Goal: Information Seeking & Learning: Learn about a topic

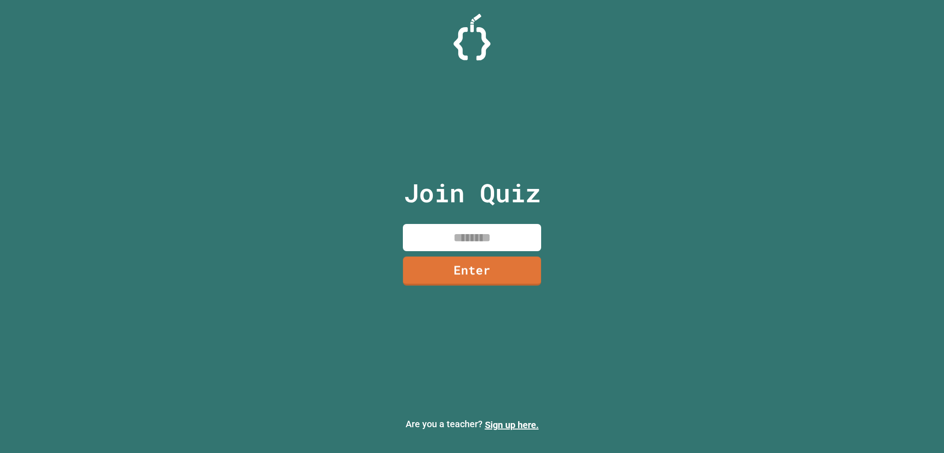
click at [502, 234] on input at bounding box center [472, 237] width 138 height 27
type input "********"
click at [500, 263] on link "Enter" at bounding box center [472, 270] width 140 height 29
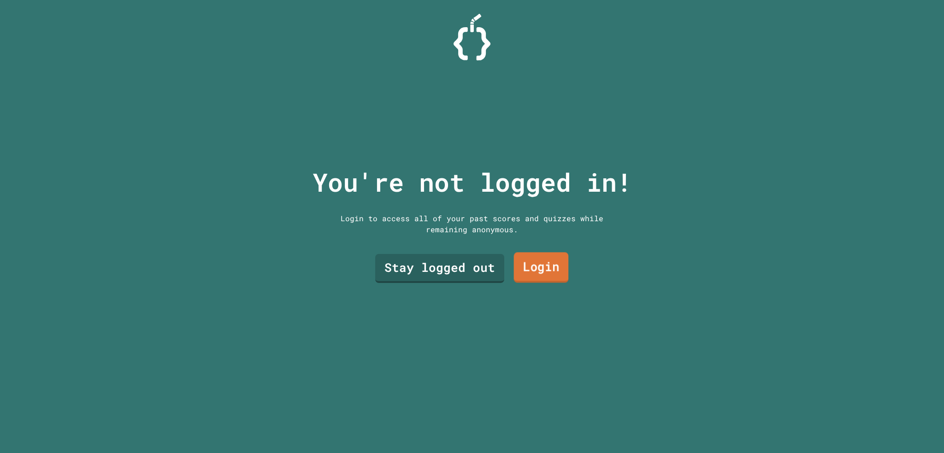
click at [549, 261] on link "Login" at bounding box center [541, 268] width 55 height 30
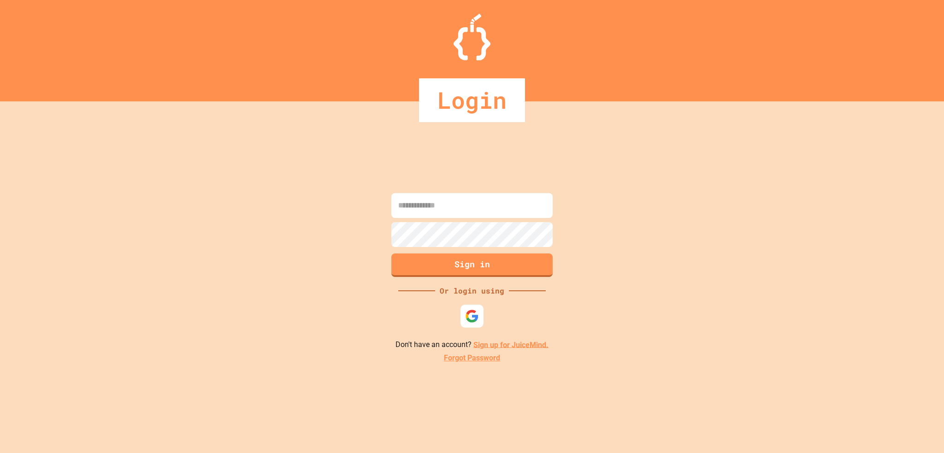
click at [500, 204] on input at bounding box center [471, 205] width 161 height 25
click at [470, 328] on div at bounding box center [472, 316] width 28 height 28
click at [470, 317] on img at bounding box center [472, 315] width 15 height 15
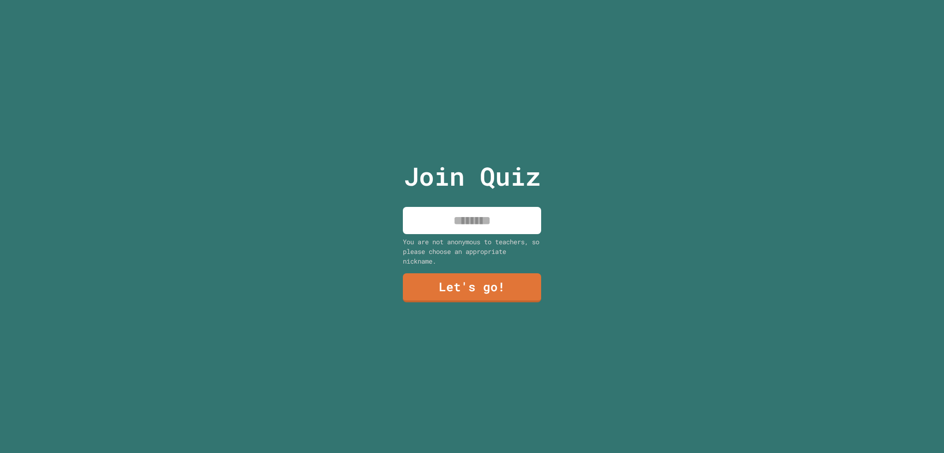
click at [507, 207] on input at bounding box center [472, 220] width 138 height 27
type input "********"
click at [467, 289] on link "Let's go!" at bounding box center [472, 287] width 137 height 30
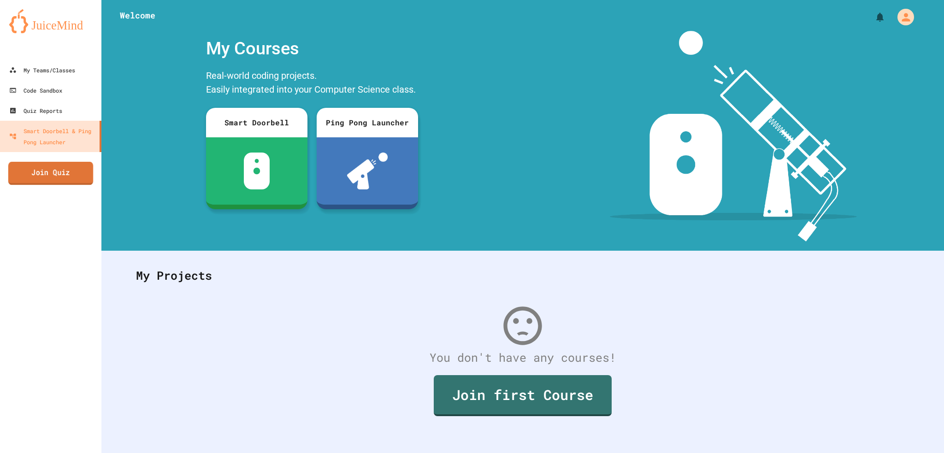
click at [53, 176] on link "Join Quiz" at bounding box center [50, 173] width 85 height 23
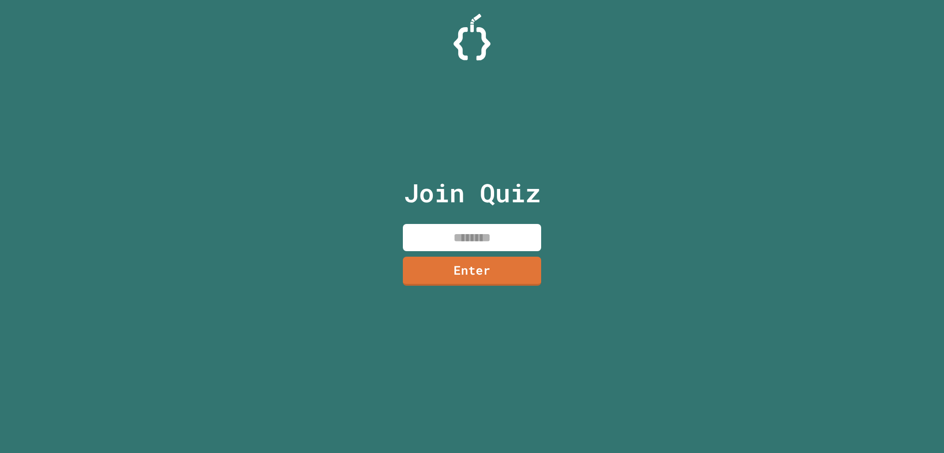
click at [479, 242] on input at bounding box center [472, 237] width 138 height 27
type input "********"
click at [490, 267] on link "Enter" at bounding box center [472, 270] width 140 height 29
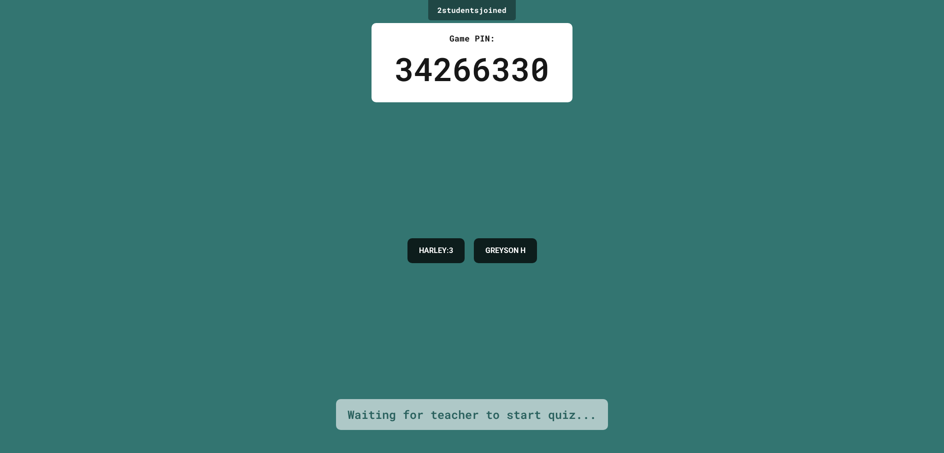
click at [434, 249] on h4 "HARLEY:3" at bounding box center [436, 250] width 34 height 11
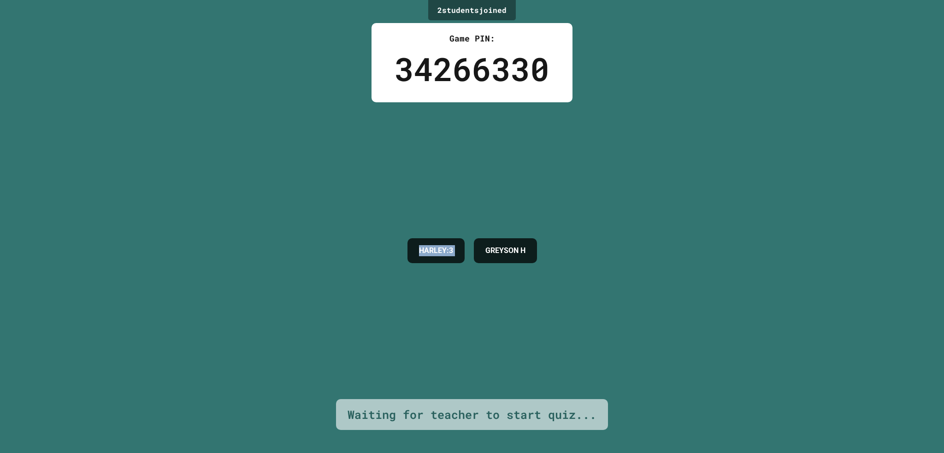
click at [450, 329] on div "HARLEY:3 GREYSON H" at bounding box center [472, 250] width 139 height 297
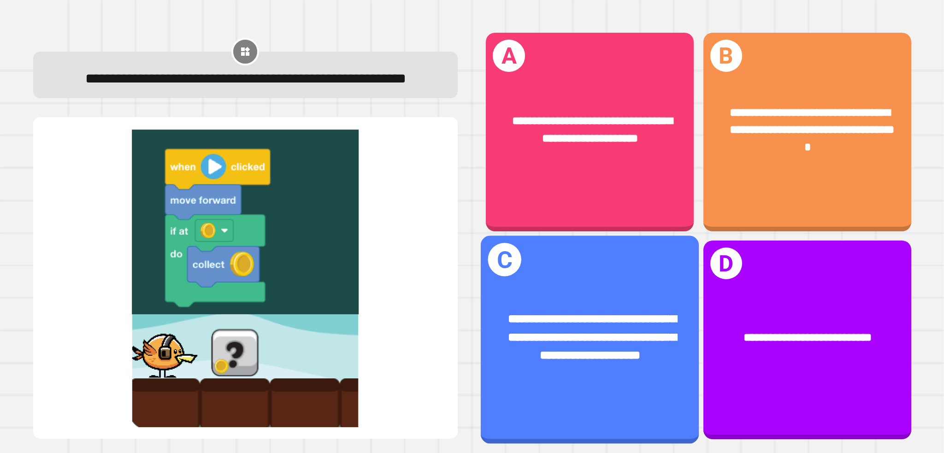
click at [625, 272] on div "**********" at bounding box center [590, 340] width 218 height 208
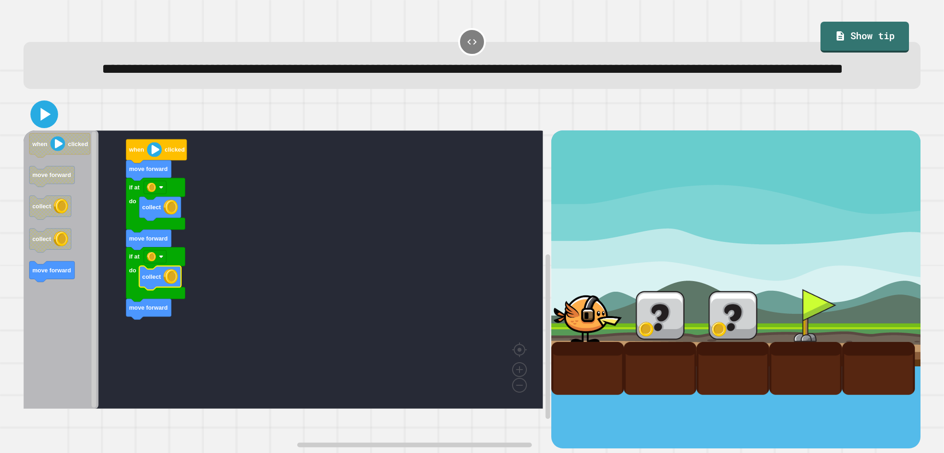
click at [46, 125] on icon at bounding box center [44, 114] width 22 height 22
click at [648, 342] on div at bounding box center [660, 315] width 73 height 53
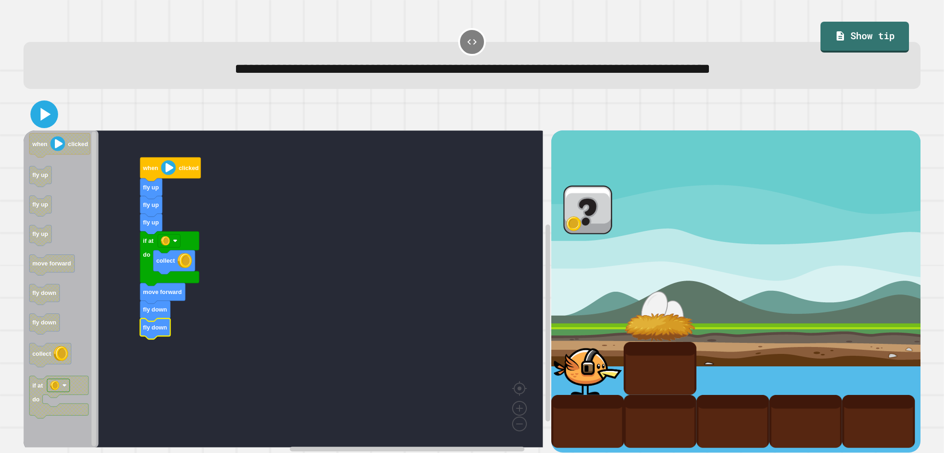
drag, startPoint x: 50, startPoint y: 116, endPoint x: 64, endPoint y: 126, distance: 17.1
click at [50, 117] on icon at bounding box center [44, 114] width 22 height 22
click at [610, 342] on div at bounding box center [587, 368] width 73 height 53
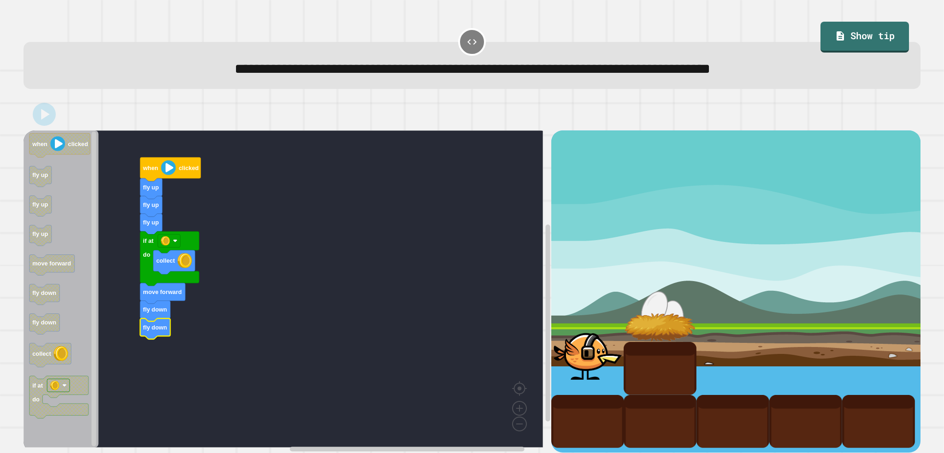
click at [607, 337] on div at bounding box center [587, 353] width 73 height 53
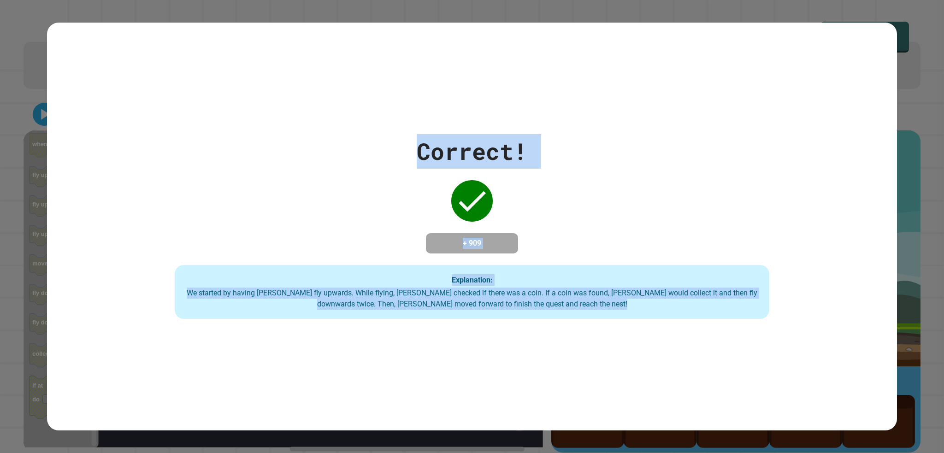
click at [607, 337] on div "Correct! + 909 Explanation: We started by having Ollie fly upwards. While flyin…" at bounding box center [471, 227] width 849 height 408
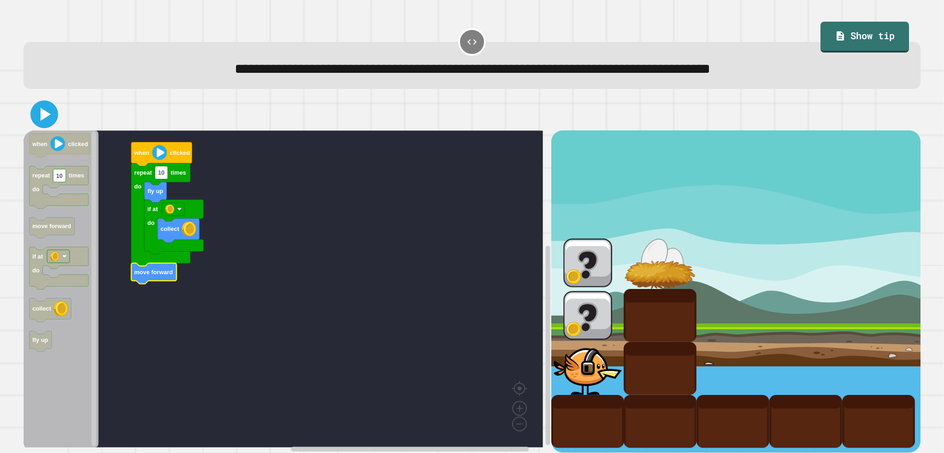
click at [38, 119] on icon at bounding box center [44, 114] width 22 height 22
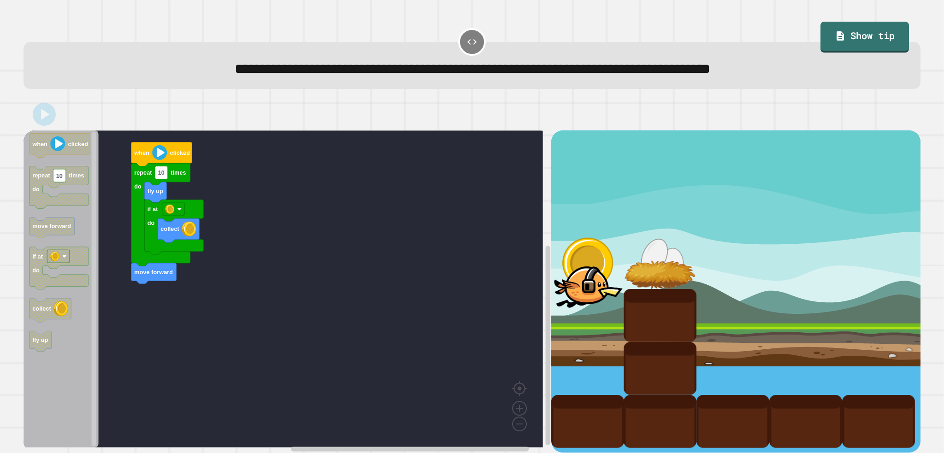
click at [55, 355] on icon "when clicked repeat 10 times do move forward if at do collect fly up" at bounding box center [61, 288] width 75 height 317
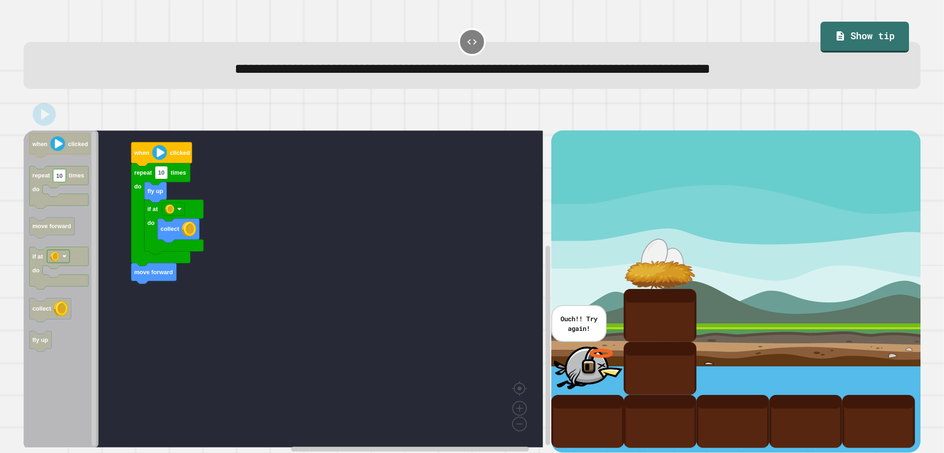
click at [595, 359] on div at bounding box center [587, 368] width 73 height 53
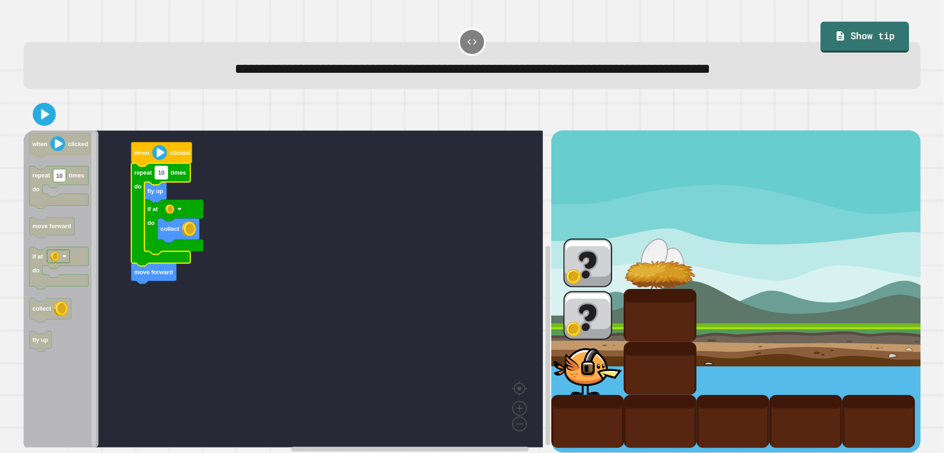
click at [164, 179] on rect "Blockly Workspace" at bounding box center [161, 172] width 13 height 13
type input "*"
click at [41, 124] on icon at bounding box center [44, 114] width 22 height 22
click at [403, 306] on rect "Blockly Workspace" at bounding box center [283, 288] width 519 height 317
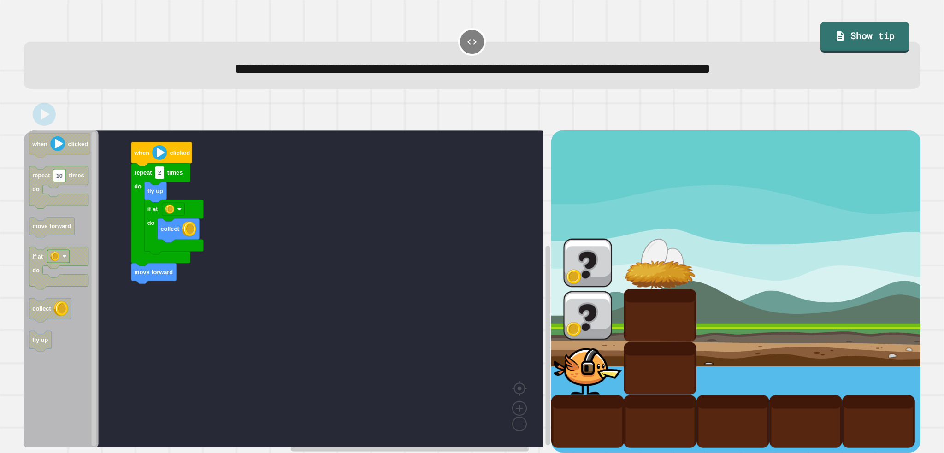
click at [403, 306] on rect "Blockly Workspace" at bounding box center [283, 288] width 519 height 317
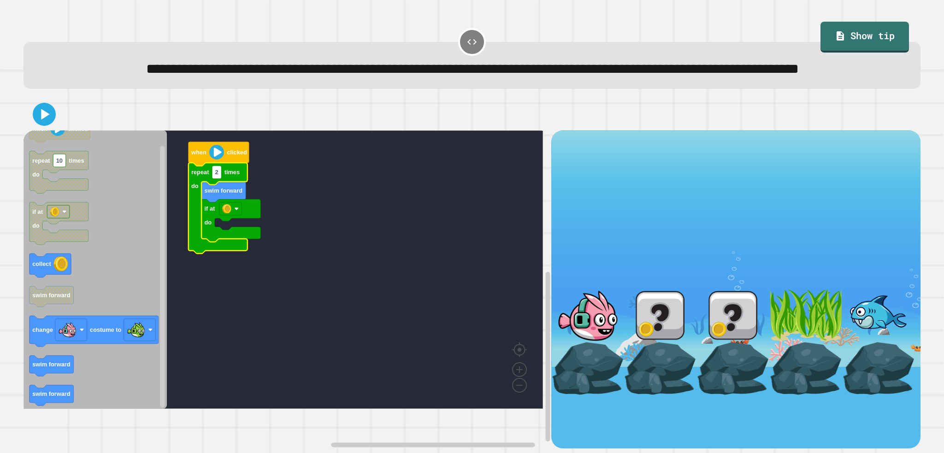
click at [234, 333] on rect "Blockly Workspace" at bounding box center [283, 269] width 519 height 278
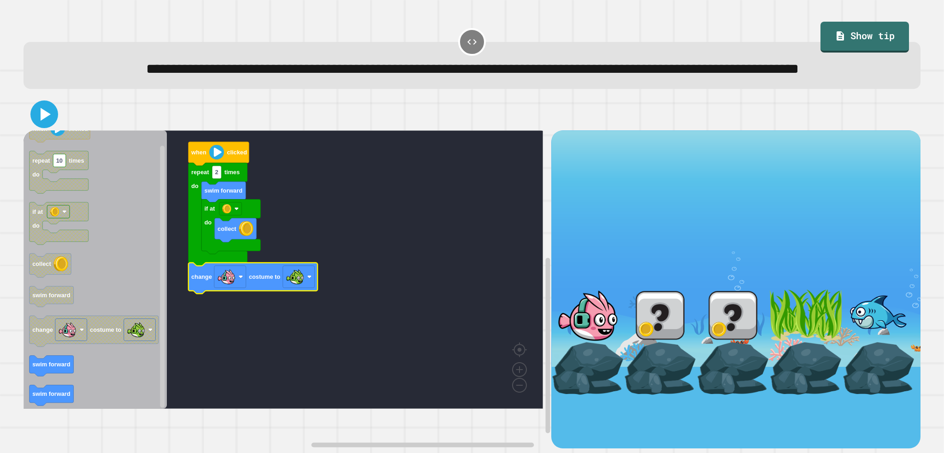
click at [41, 125] on icon at bounding box center [44, 114] width 22 height 22
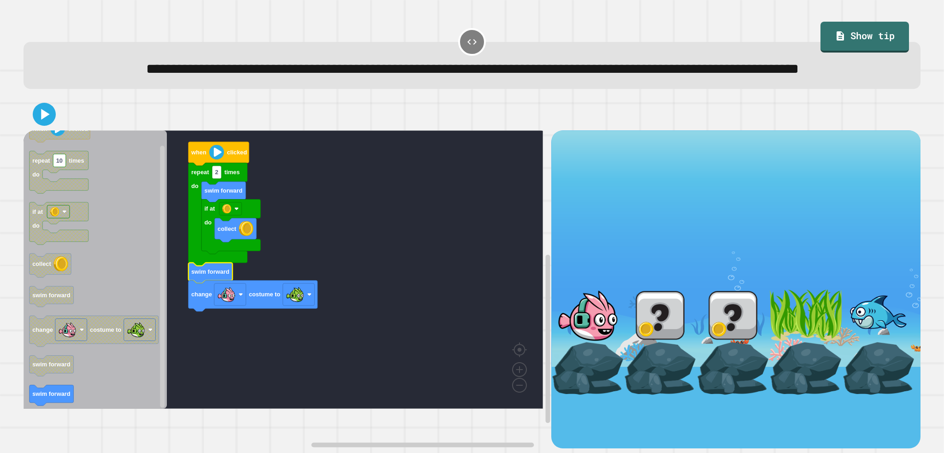
click at [40, 124] on icon at bounding box center [44, 114] width 18 height 18
click at [614, 371] on div at bounding box center [587, 368] width 73 height 53
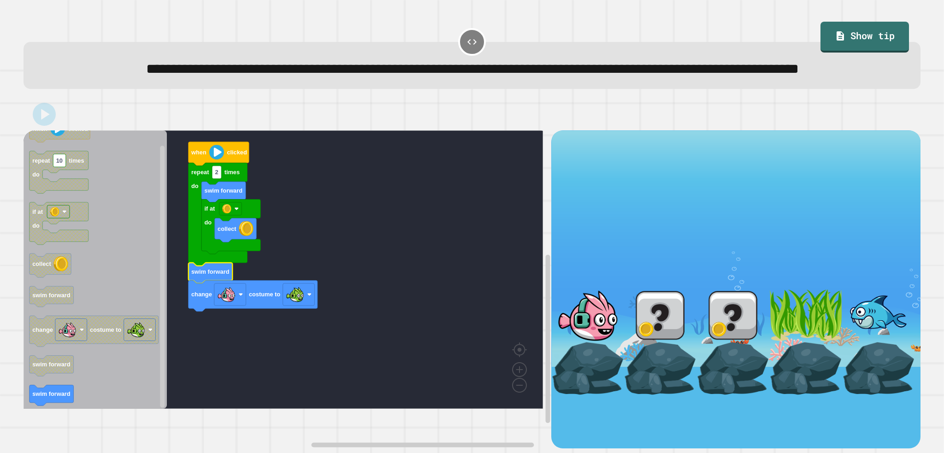
click at [651, 385] on div at bounding box center [660, 368] width 73 height 53
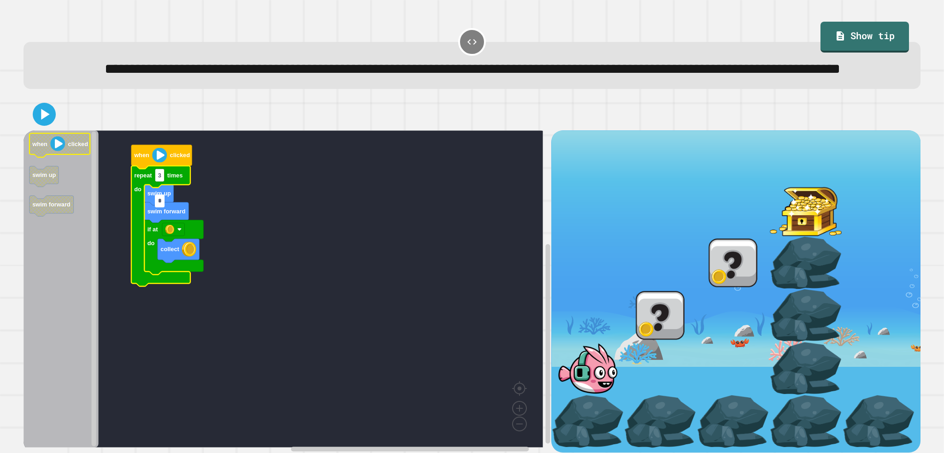
type input "*"
click at [39, 125] on icon at bounding box center [44, 114] width 22 height 22
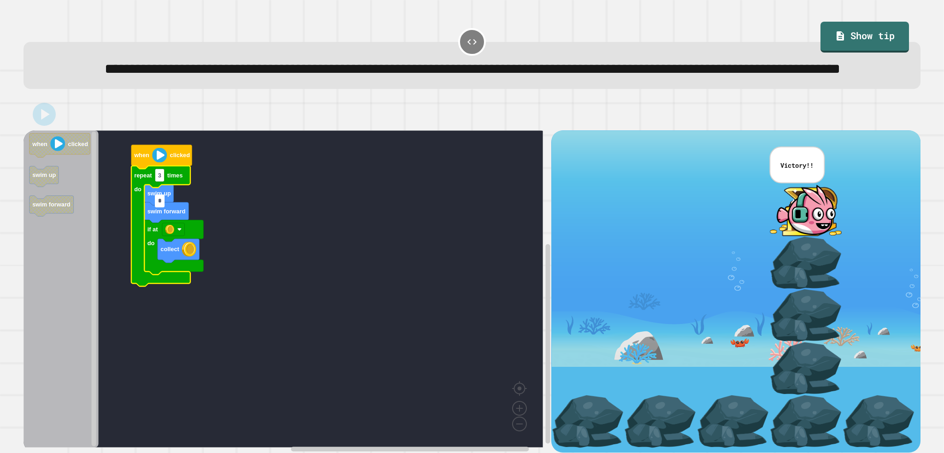
click at [699, 244] on div "**********" at bounding box center [472, 226] width 944 height 453
click at [0, 0] on div "Correct! + 923 Explanation: We used the 'Play' and 'Repeat' blocks that allowed…" at bounding box center [0, 0] width 0 height 0
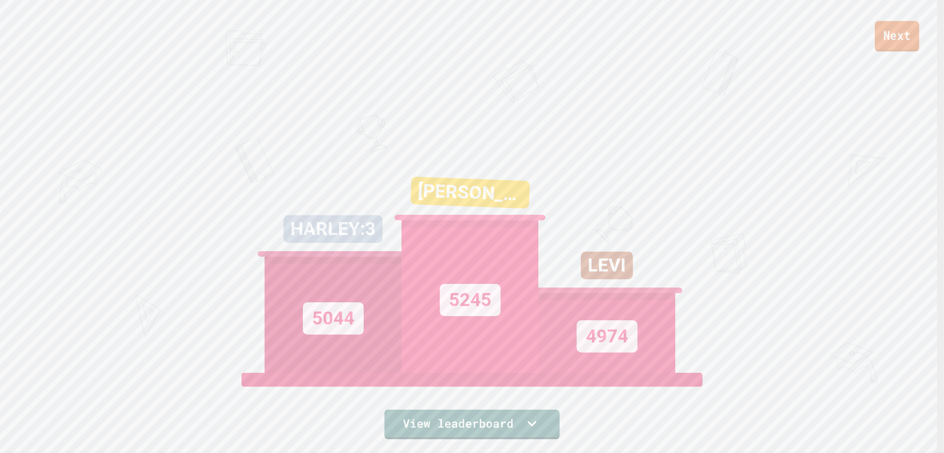
click at [883, 47] on link "Next" at bounding box center [897, 36] width 44 height 30
click at [509, 424] on link "New View report" at bounding box center [471, 421] width 119 height 33
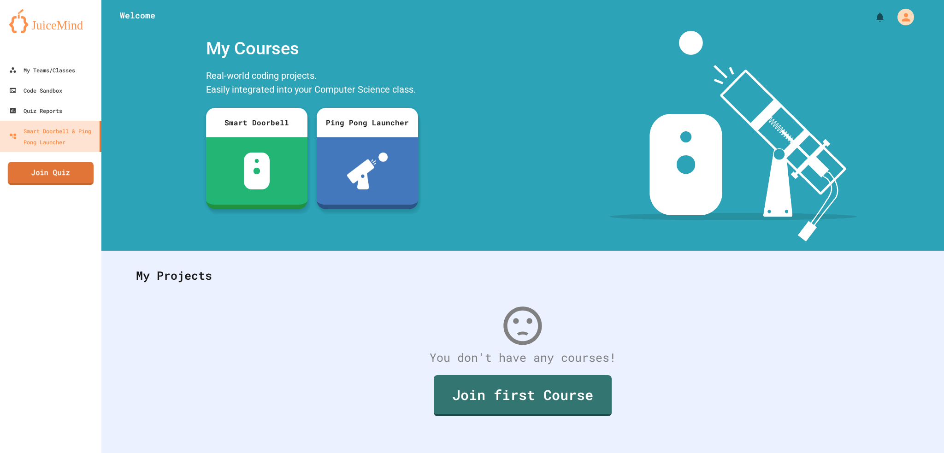
click at [56, 167] on link "Join Quiz" at bounding box center [51, 173] width 86 height 23
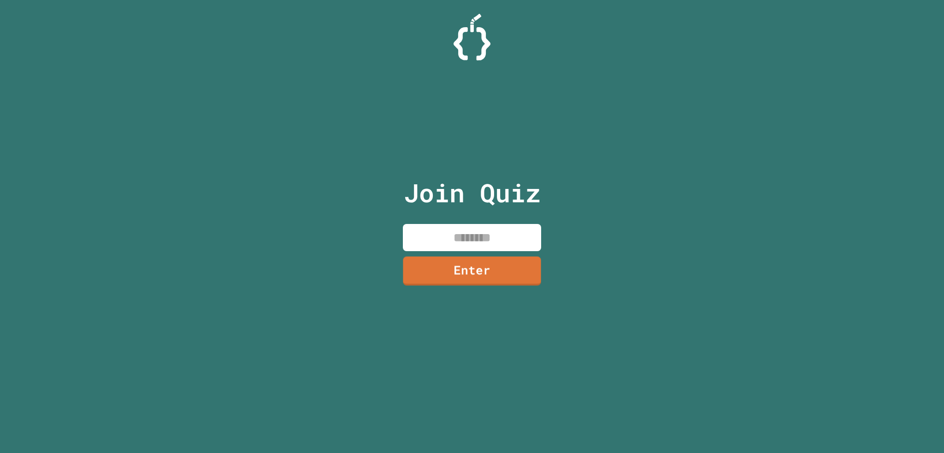
click at [505, 240] on input at bounding box center [472, 237] width 138 height 27
type input "********"
click at [513, 274] on link "Enter" at bounding box center [472, 270] width 140 height 30
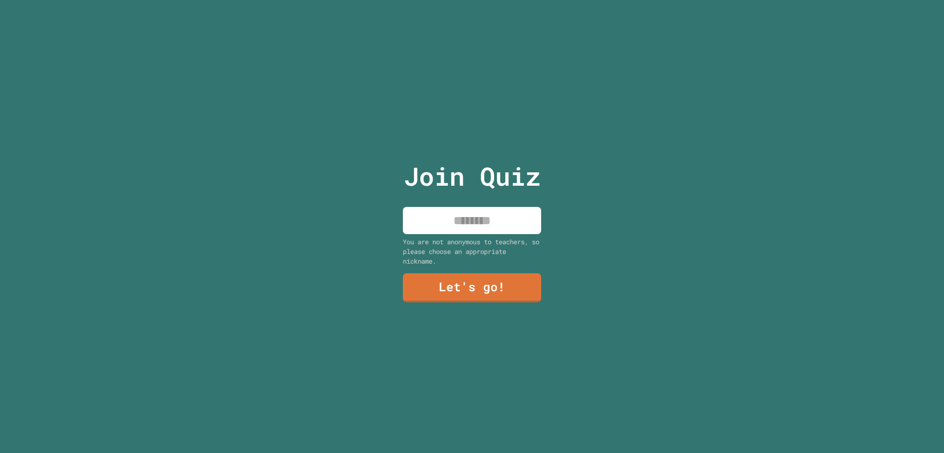
click at [482, 218] on input at bounding box center [472, 220] width 138 height 27
type input "*********"
click at [513, 266] on div "Join Quiz ********* You are not anonymous to teachers, so please choose an appr…" at bounding box center [472, 226] width 155 height 453
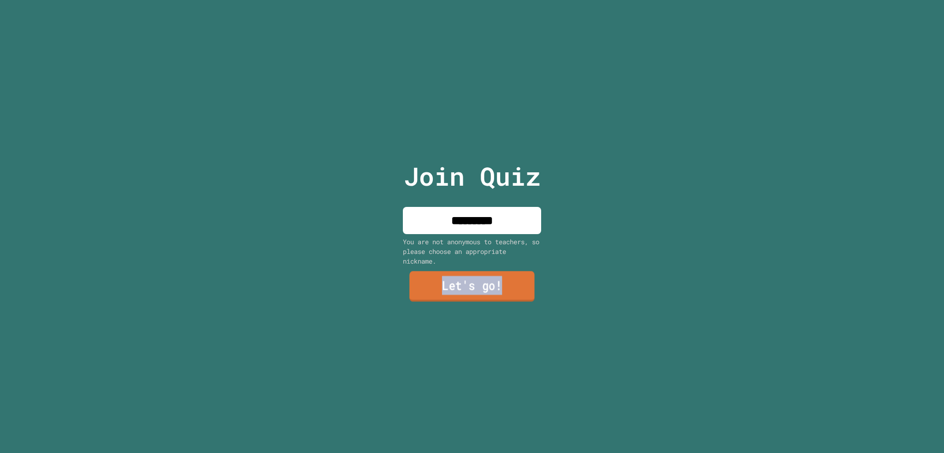
click at [509, 278] on link "Let's go!" at bounding box center [471, 286] width 125 height 30
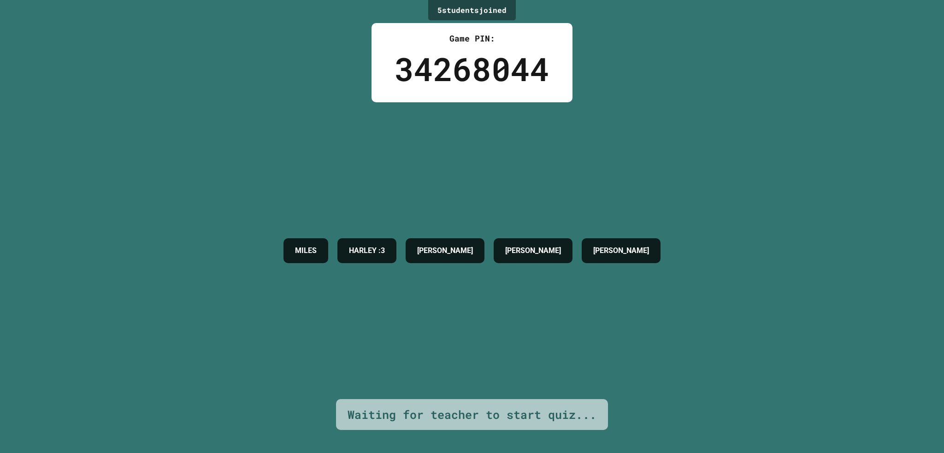
click at [598, 276] on div "MILES HARLEY :3 EMMETT JACOB ELI" at bounding box center [472, 250] width 386 height 297
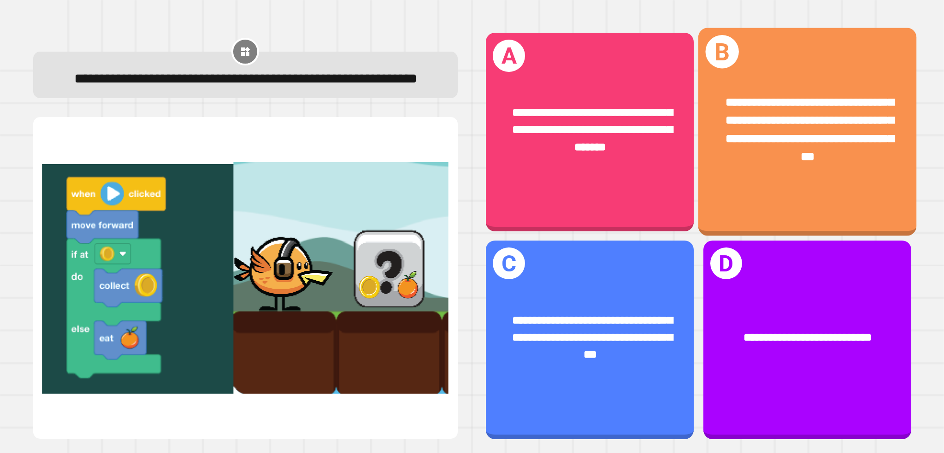
click at [857, 147] on div "**********" at bounding box center [807, 130] width 170 height 72
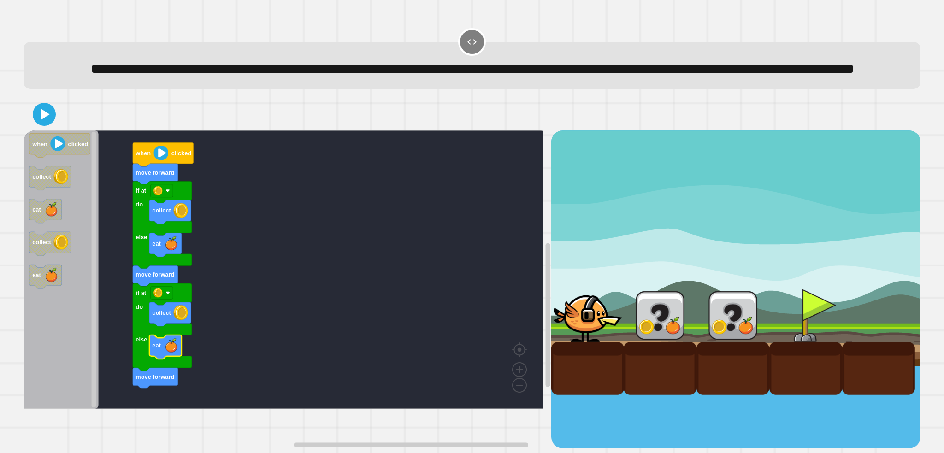
click at [38, 124] on icon at bounding box center [44, 114] width 18 height 18
drag, startPoint x: 553, startPoint y: 345, endPoint x: 574, endPoint y: 352, distance: 22.0
click at [562, 342] on div at bounding box center [587, 315] width 73 height 53
click at [624, 342] on div at bounding box center [660, 315] width 73 height 53
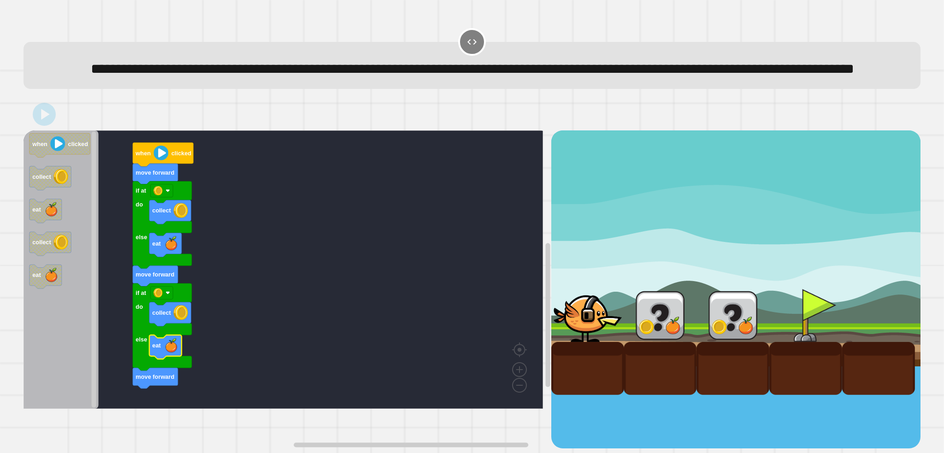
click at [624, 342] on div at bounding box center [660, 315] width 73 height 53
drag, startPoint x: 617, startPoint y: 365, endPoint x: 622, endPoint y: 364, distance: 5.2
click at [624, 342] on div at bounding box center [660, 315] width 73 height 53
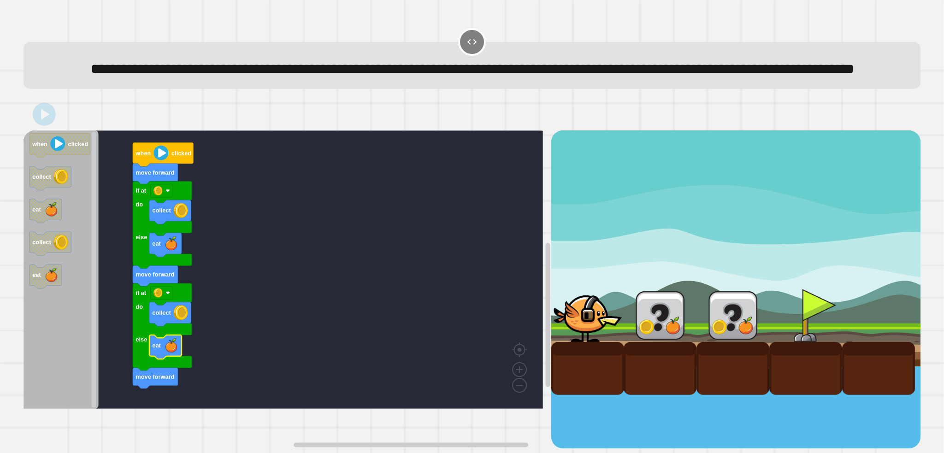
click at [624, 342] on div at bounding box center [660, 315] width 73 height 53
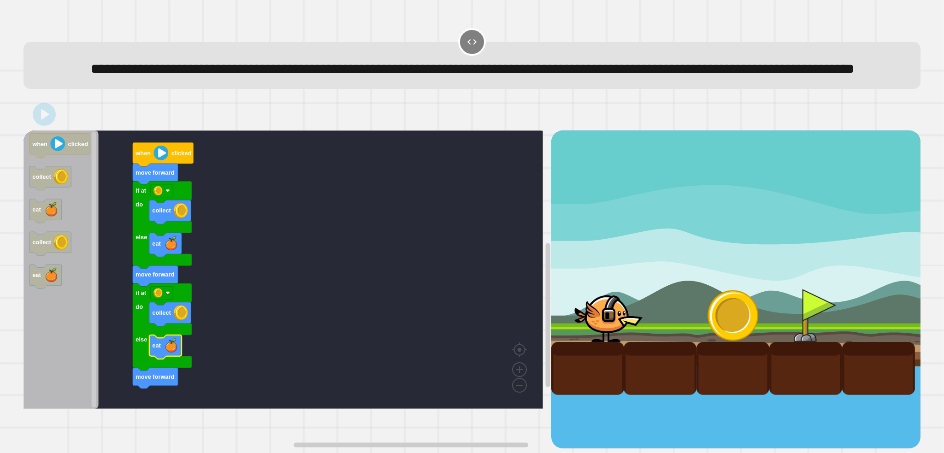
click at [622, 342] on div at bounding box center [608, 315] width 73 height 53
click at [624, 342] on div at bounding box center [660, 315] width 73 height 53
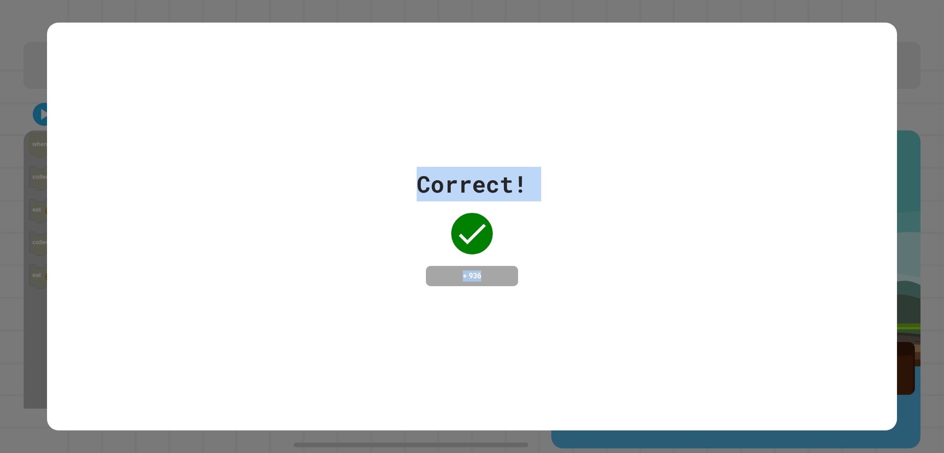
click at [622, 364] on div "Correct! + 936" at bounding box center [471, 227] width 849 height 408
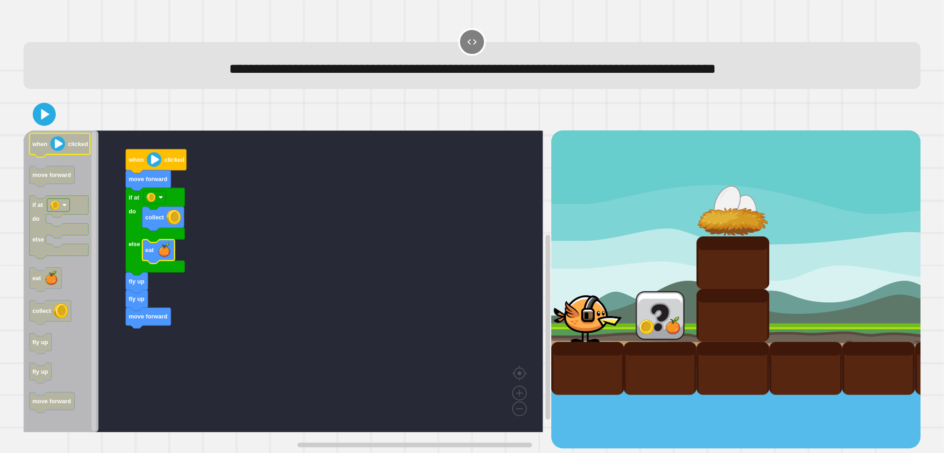
click at [43, 120] on icon at bounding box center [45, 114] width 8 height 11
click at [702, 332] on div at bounding box center [732, 315] width 73 height 53
click at [698, 335] on div at bounding box center [732, 315] width 73 height 53
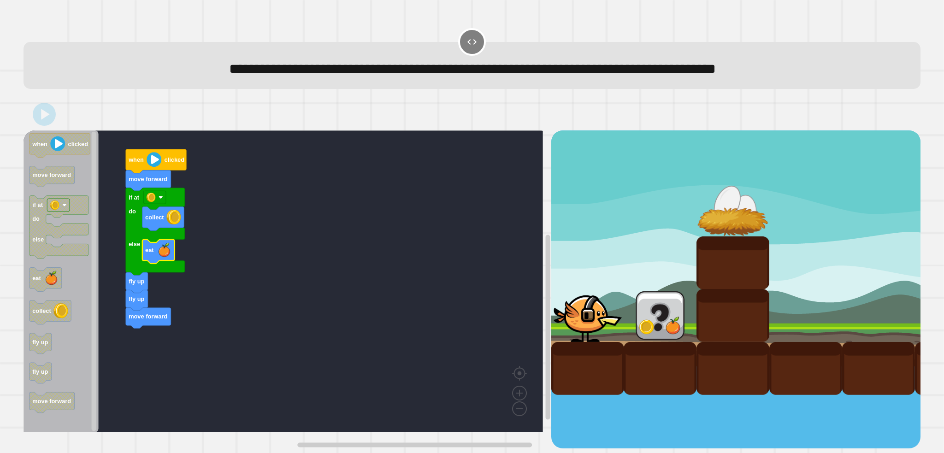
click at [698, 335] on div at bounding box center [732, 315] width 73 height 53
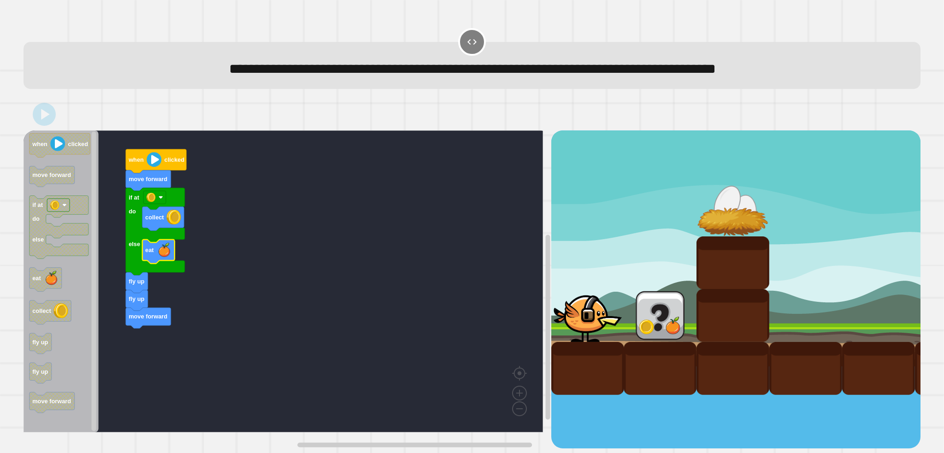
click at [698, 335] on div at bounding box center [732, 315] width 73 height 53
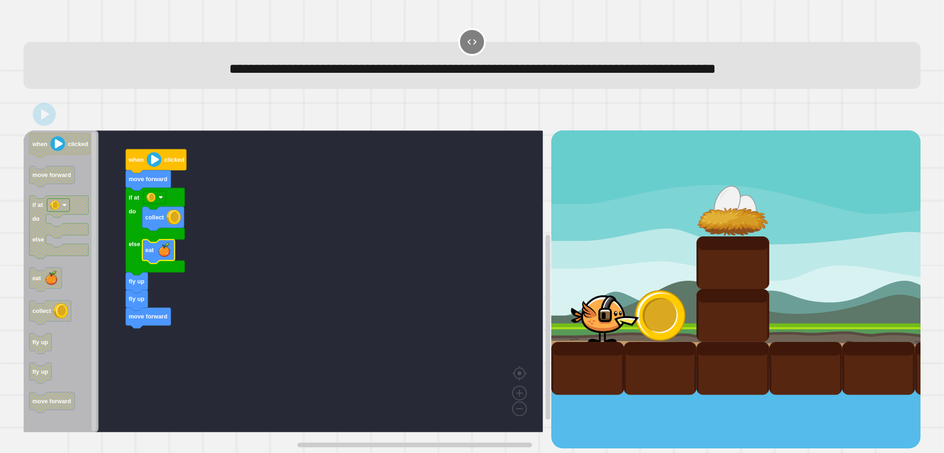
click at [698, 335] on div at bounding box center [732, 315] width 73 height 53
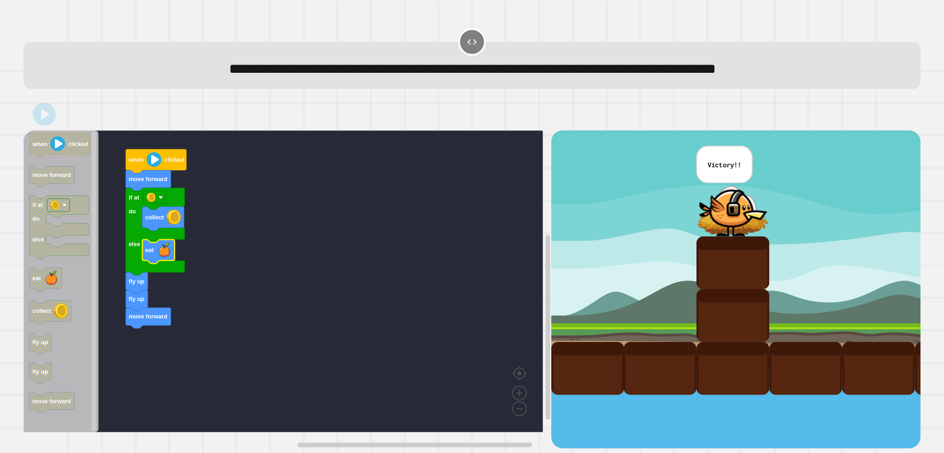
click at [646, 363] on div at bounding box center [660, 368] width 73 height 53
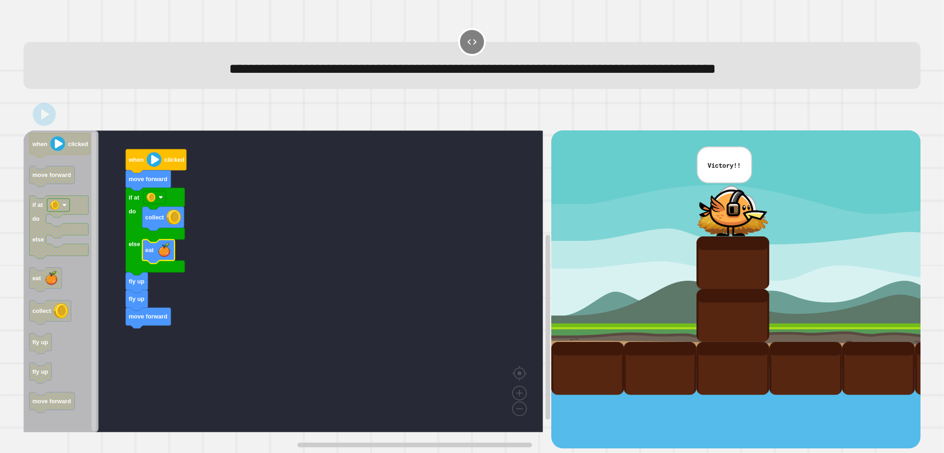
click at [646, 363] on div at bounding box center [660, 368] width 73 height 53
click at [0, 0] on div "Correct! + 905" at bounding box center [0, 0] width 0 height 0
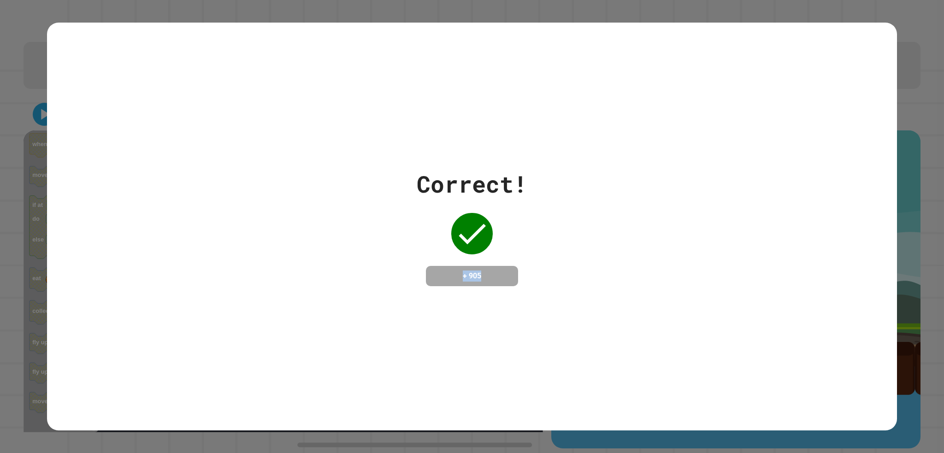
click at [646, 363] on div "Correct! + 905" at bounding box center [471, 227] width 849 height 408
click at [818, 312] on div "Correct! + 905" at bounding box center [471, 227] width 849 height 408
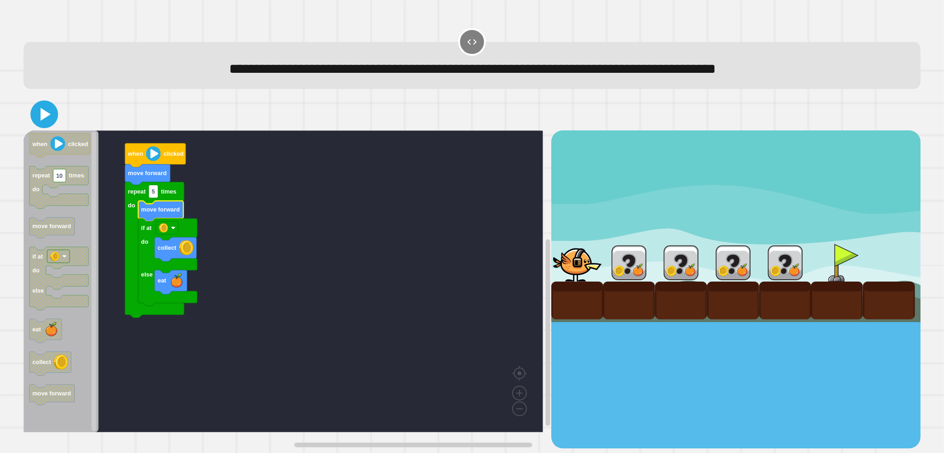
click at [43, 121] on icon at bounding box center [46, 114] width 10 height 13
click at [696, 386] on div at bounding box center [735, 289] width 369 height 318
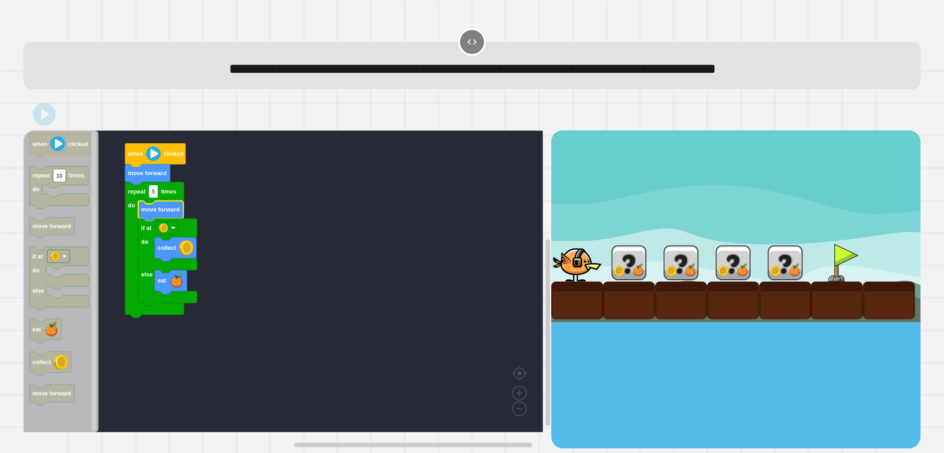
click at [697, 386] on div at bounding box center [735, 289] width 369 height 318
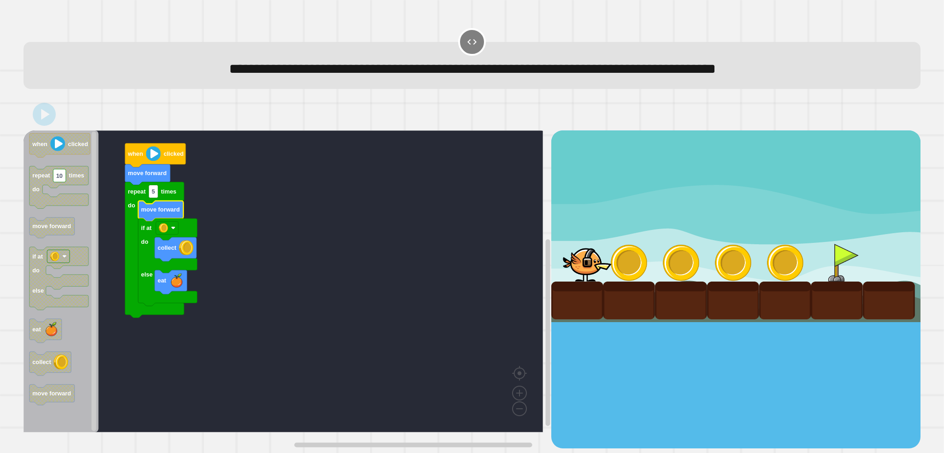
click at [697, 386] on div at bounding box center [735, 289] width 369 height 318
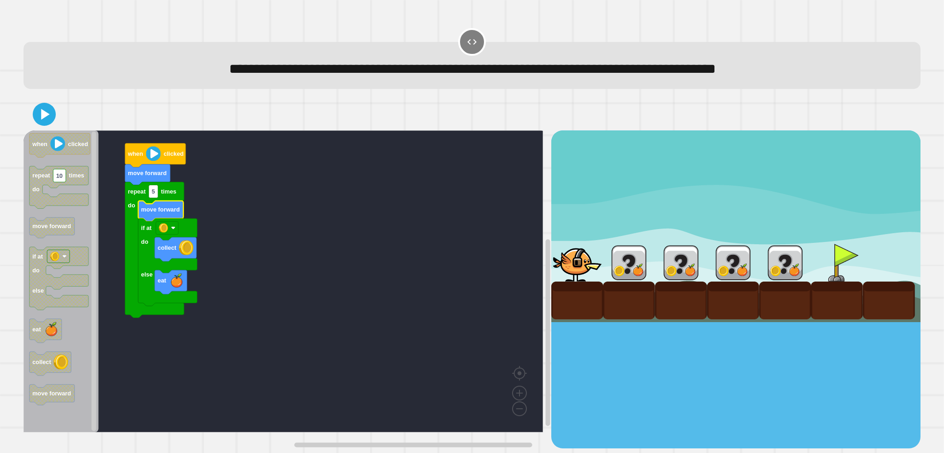
click at [196, 344] on rect "Blockly Workspace" at bounding box center [283, 281] width 519 height 302
click at [46, 117] on icon at bounding box center [46, 114] width 10 height 13
click at [610, 294] on div at bounding box center [629, 301] width 52 height 38
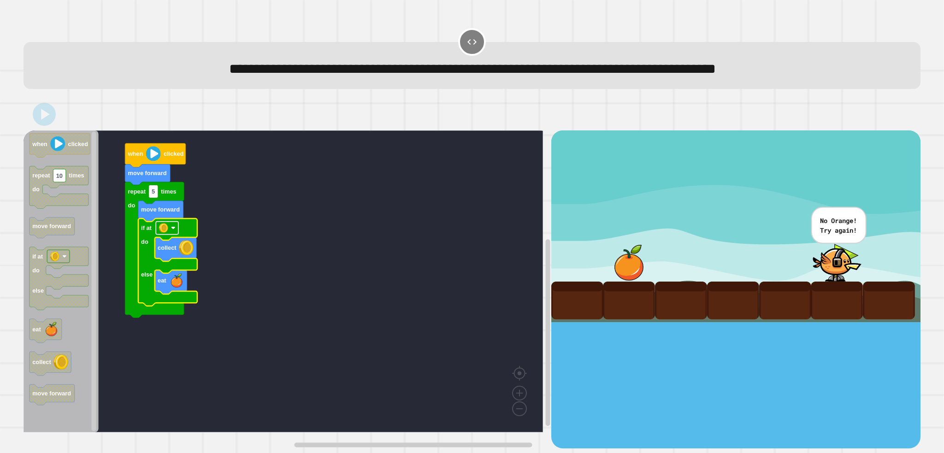
click at [166, 228] on image "Blockly Workspace" at bounding box center [163, 228] width 9 height 9
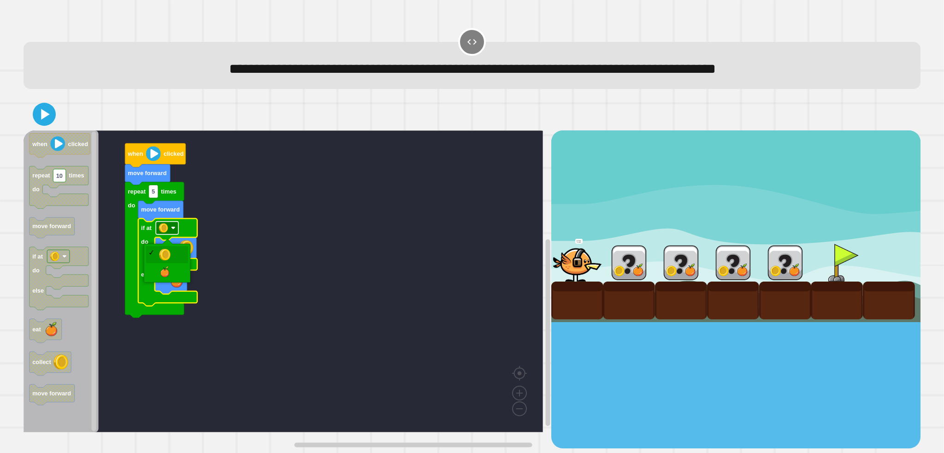
click at [166, 228] on image "Blockly Workspace" at bounding box center [163, 228] width 9 height 9
click at [166, 231] on image "Blockly Workspace" at bounding box center [163, 228] width 9 height 9
click at [39, 103] on div at bounding box center [472, 114] width 897 height 32
click at [53, 116] on icon at bounding box center [44, 114] width 18 height 18
click at [629, 348] on div at bounding box center [735, 289] width 369 height 318
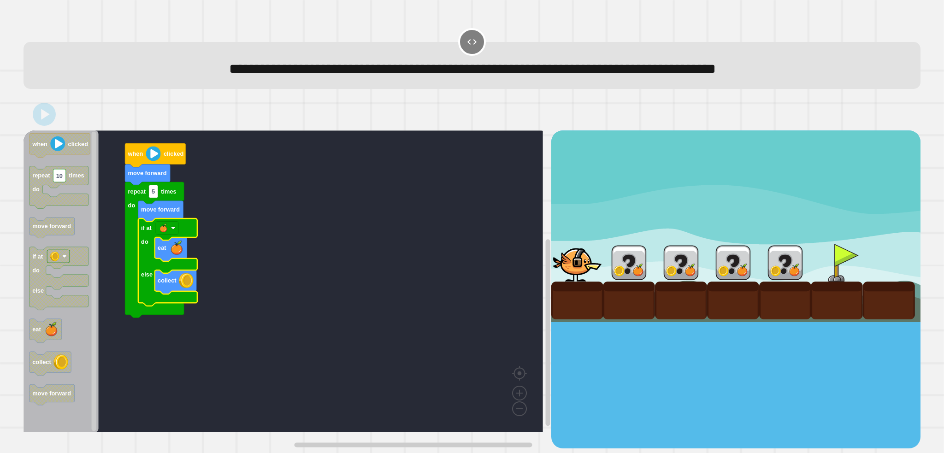
click at [629, 348] on div at bounding box center [735, 289] width 369 height 318
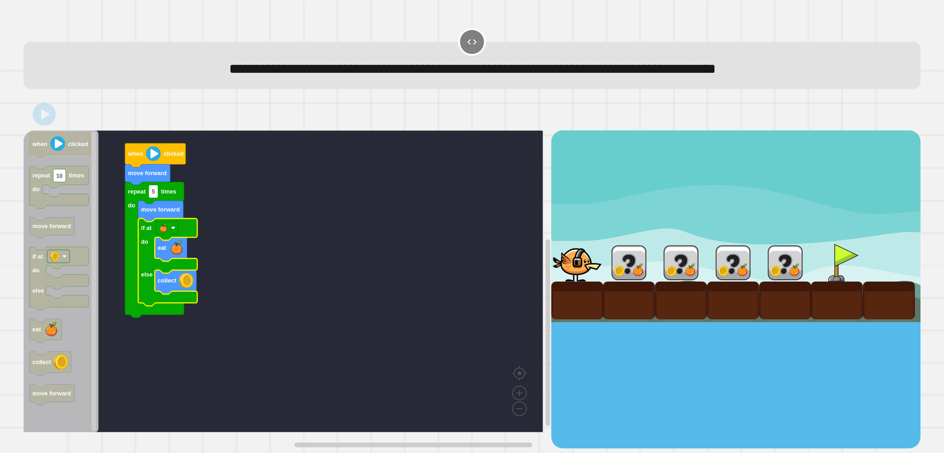
click at [629, 348] on div at bounding box center [735, 289] width 369 height 318
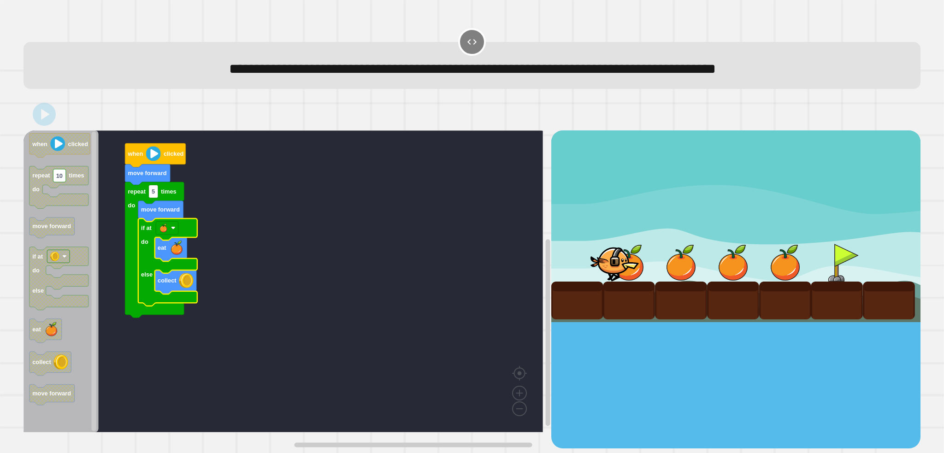
click at [629, 348] on div at bounding box center [735, 289] width 369 height 318
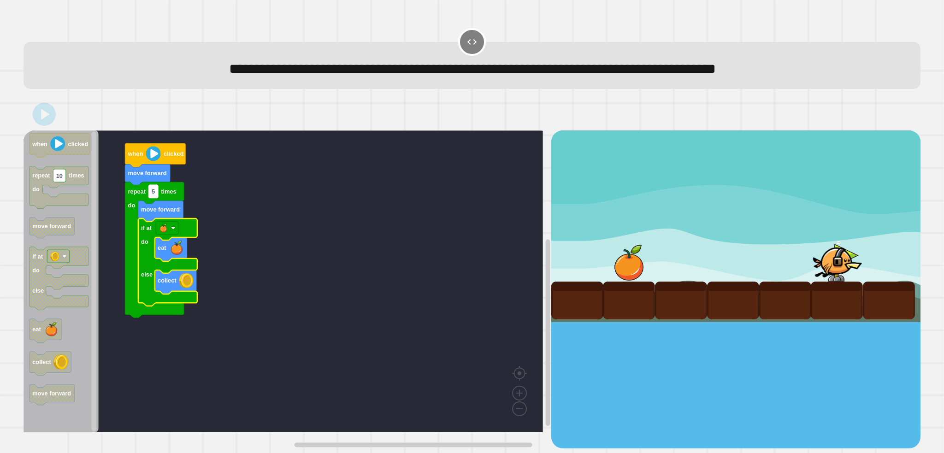
click at [155, 195] on text "5" at bounding box center [153, 191] width 3 height 7
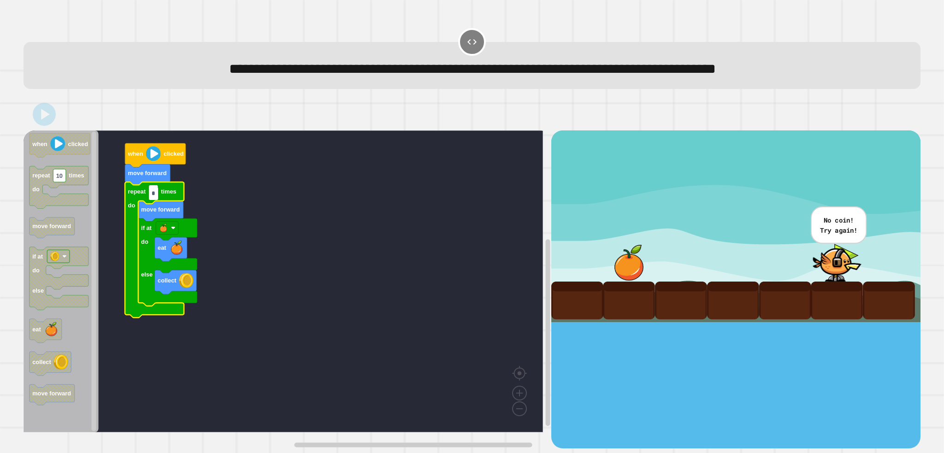
type input "*"
click at [274, 276] on rect "Blockly Workspace" at bounding box center [283, 281] width 519 height 302
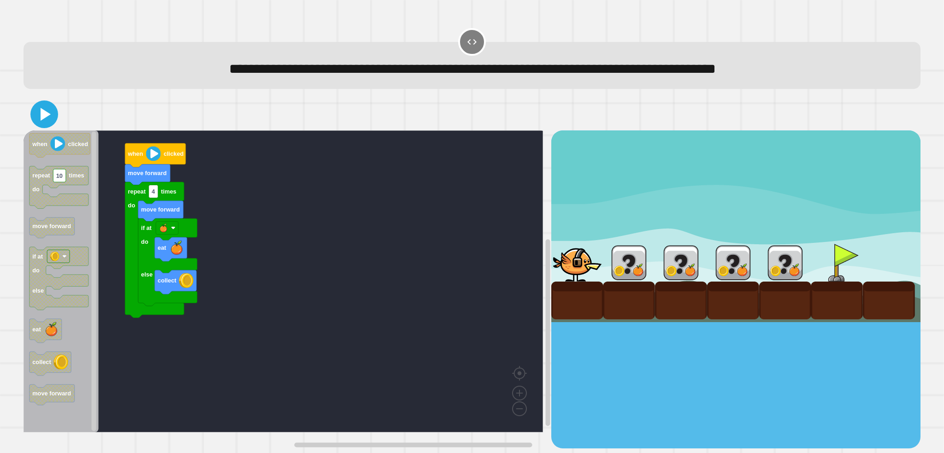
click at [46, 119] on icon at bounding box center [46, 114] width 10 height 13
click at [31, 153] on div "when clicked move forward repeat 4 times do move forward if at do else eat coll…" at bounding box center [472, 273] width 897 height 350
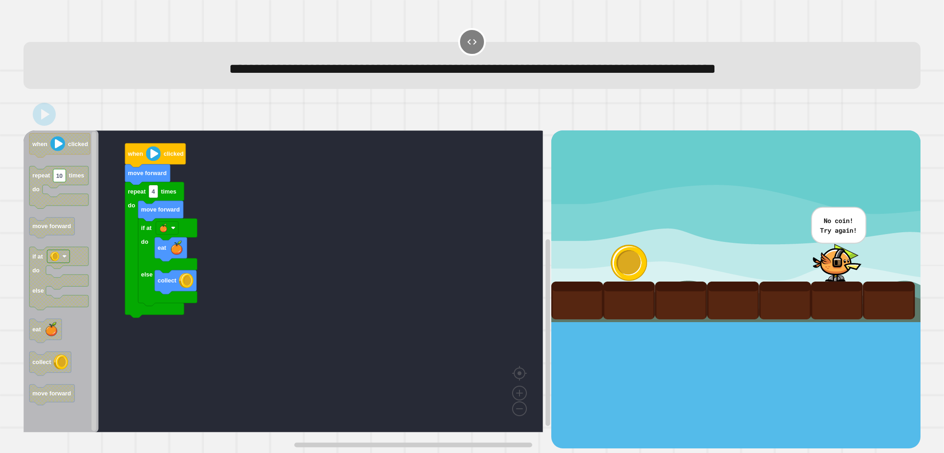
click at [411, 280] on rect "Blockly Workspace" at bounding box center [283, 281] width 519 height 302
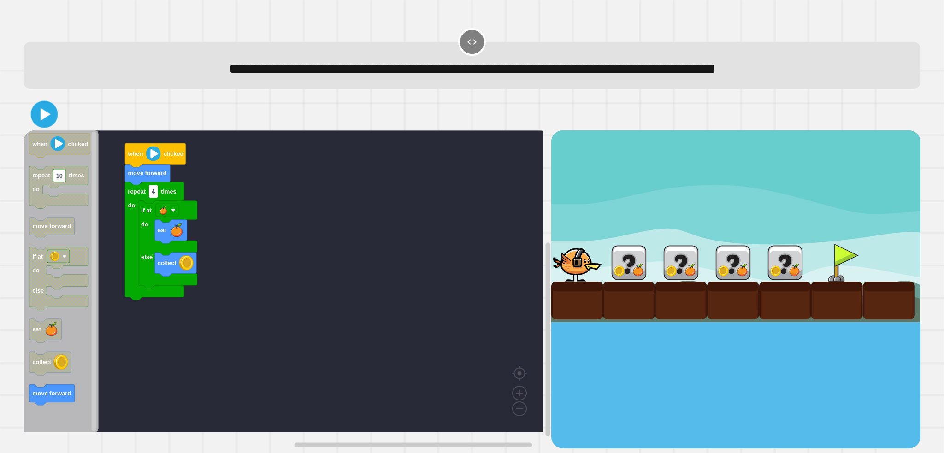
click at [42, 121] on icon at bounding box center [46, 114] width 10 height 12
click at [349, 326] on rect "Blockly Workspace" at bounding box center [283, 281] width 519 height 302
click at [628, 285] on div at bounding box center [629, 301] width 52 height 38
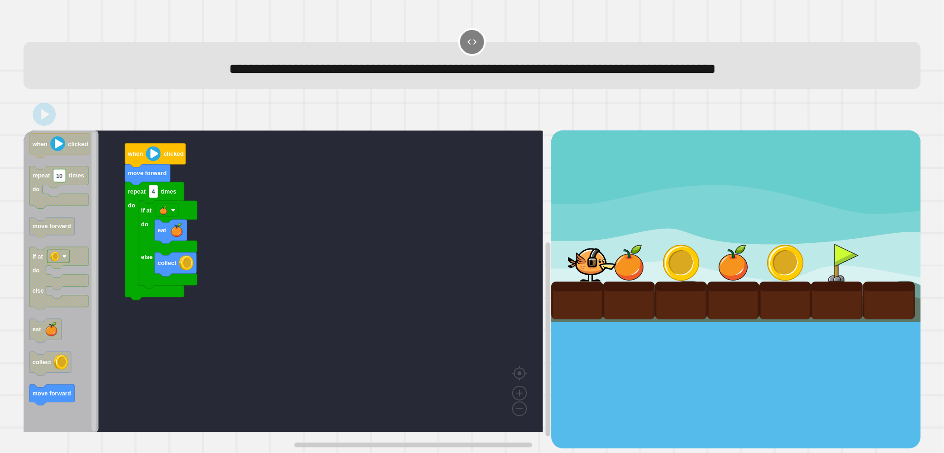
drag, startPoint x: 628, startPoint y: 285, endPoint x: 305, endPoint y: 204, distance: 333.1
click at [627, 283] on div at bounding box center [735, 226] width 369 height 192
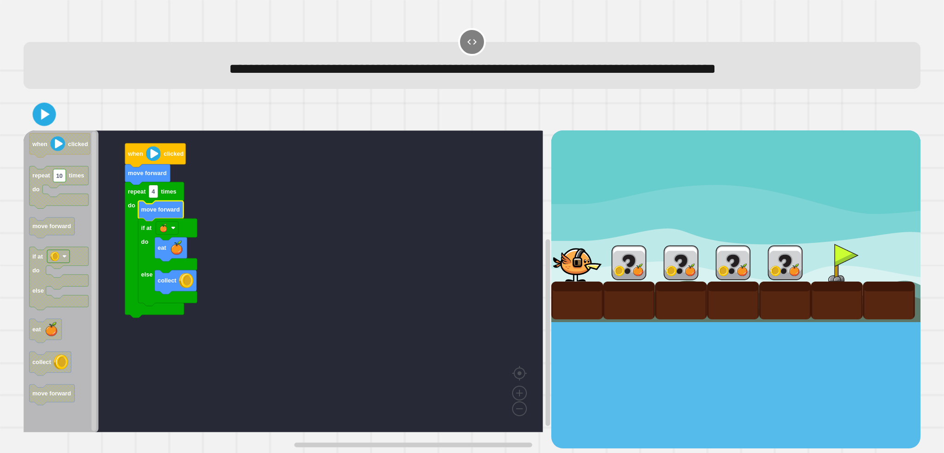
click at [47, 122] on icon at bounding box center [44, 114] width 19 height 19
click at [643, 277] on div at bounding box center [629, 263] width 52 height 38
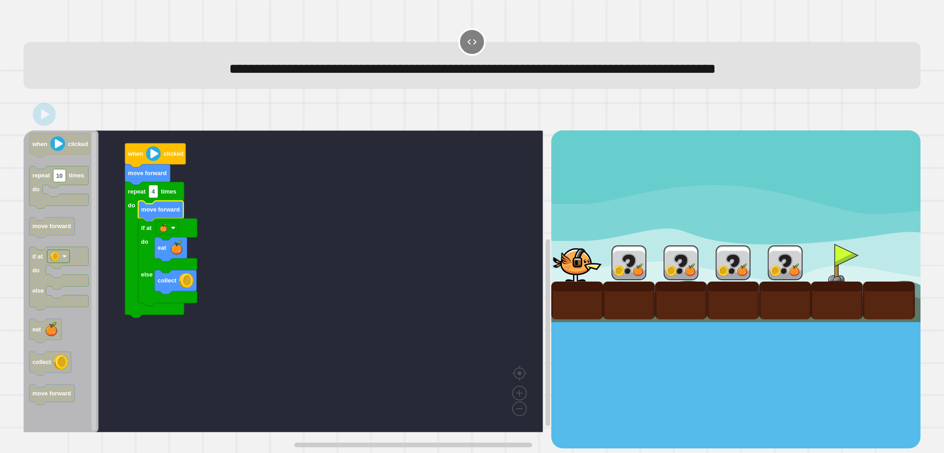
click at [643, 277] on div at bounding box center [629, 263] width 52 height 38
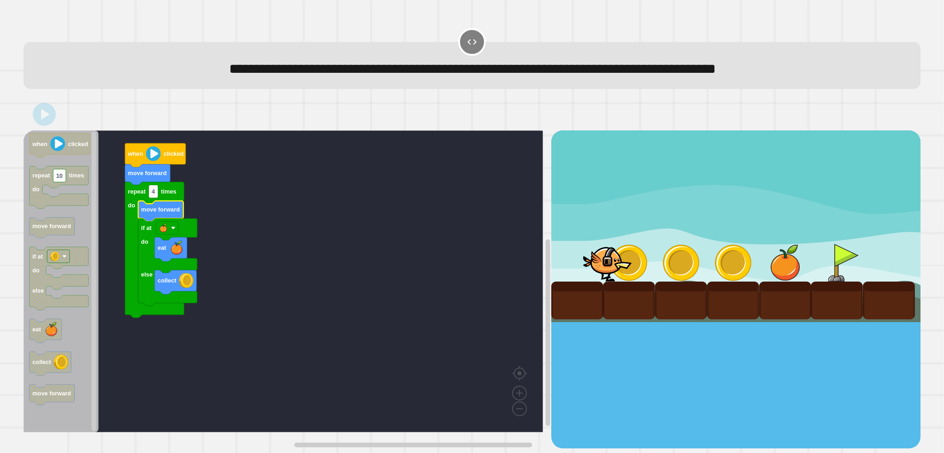
click at [643, 277] on div at bounding box center [629, 263] width 52 height 38
click at [633, 277] on div at bounding box center [607, 263] width 52 height 38
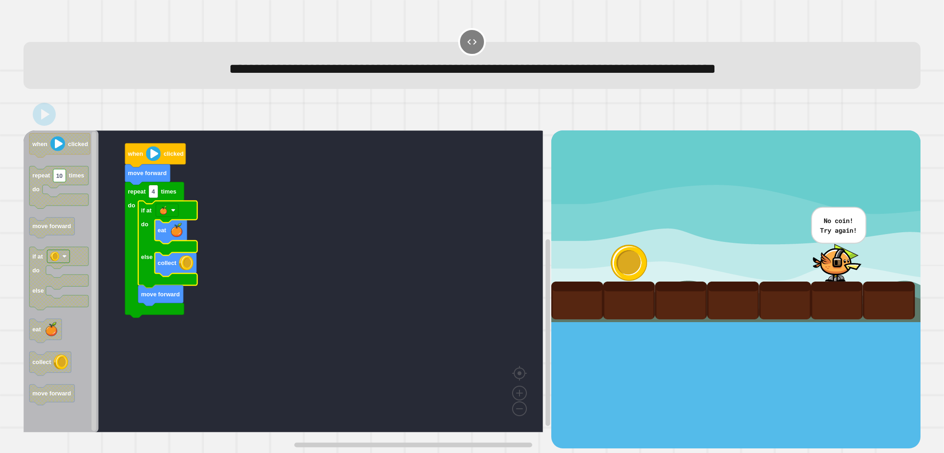
click at [35, 120] on icon at bounding box center [44, 114] width 18 height 18
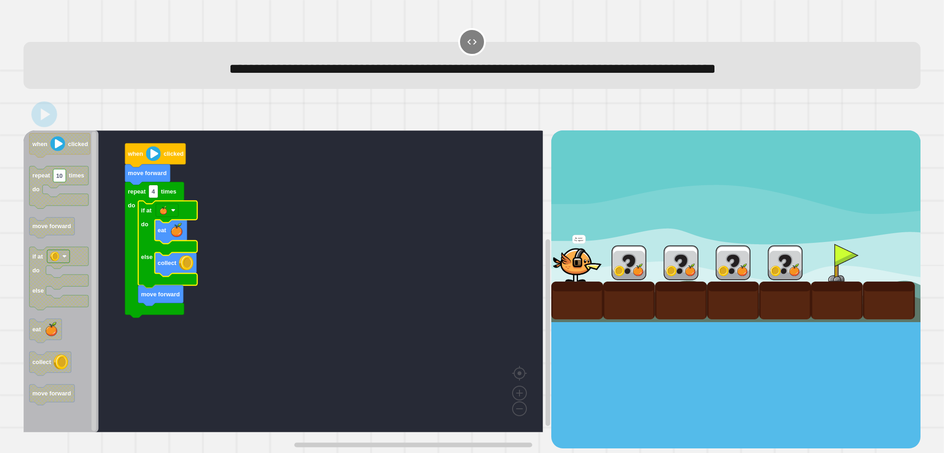
click at [41, 129] on div at bounding box center [472, 114] width 897 height 32
click at [801, 329] on div at bounding box center [735, 289] width 369 height 318
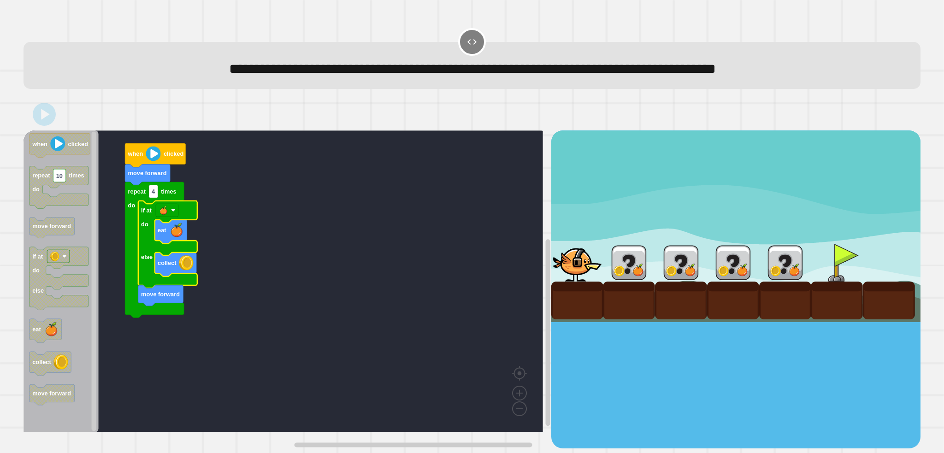
click at [801, 329] on div at bounding box center [735, 289] width 369 height 318
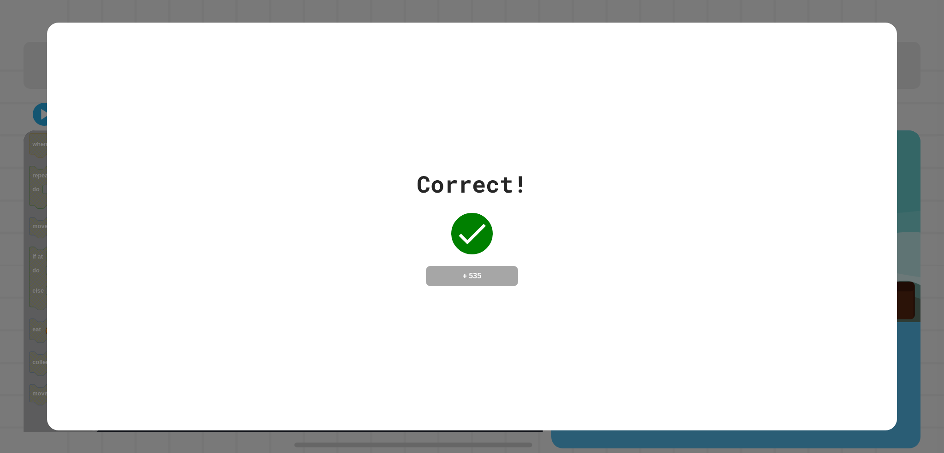
click at [801, 329] on div "Correct! + 535" at bounding box center [471, 227] width 849 height 408
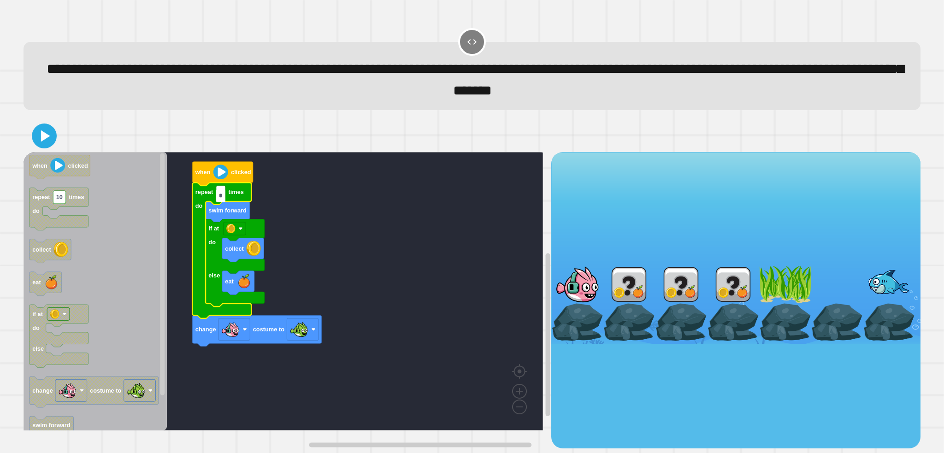
type input "*"
click at [40, 143] on icon at bounding box center [45, 136] width 20 height 20
click at [759, 319] on div at bounding box center [785, 322] width 52 height 38
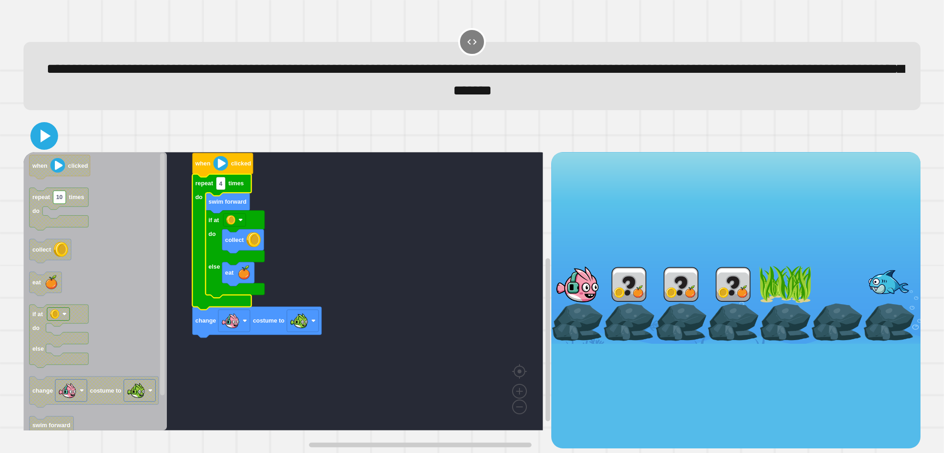
click at [38, 131] on icon at bounding box center [44, 136] width 22 height 22
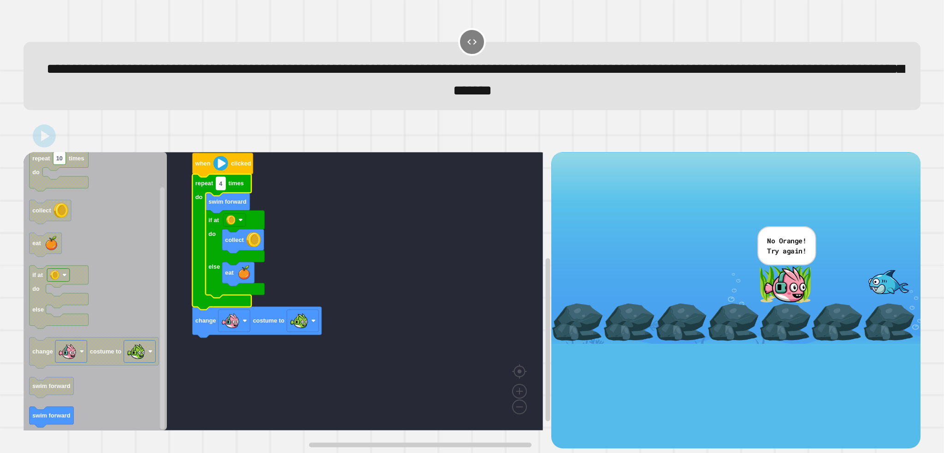
click at [225, 190] on rect "Blockly Workspace" at bounding box center [220, 183] width 9 height 13
type input "*"
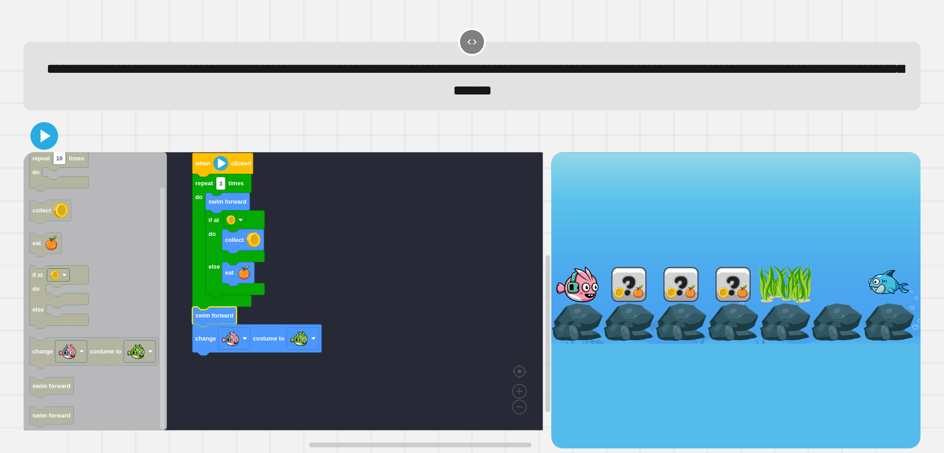
click at [41, 130] on icon at bounding box center [44, 136] width 22 height 22
drag, startPoint x: 579, startPoint y: 350, endPoint x: 549, endPoint y: 361, distance: 31.9
click at [579, 350] on div at bounding box center [735, 300] width 369 height 296
click at [551, 361] on div at bounding box center [735, 300] width 369 height 296
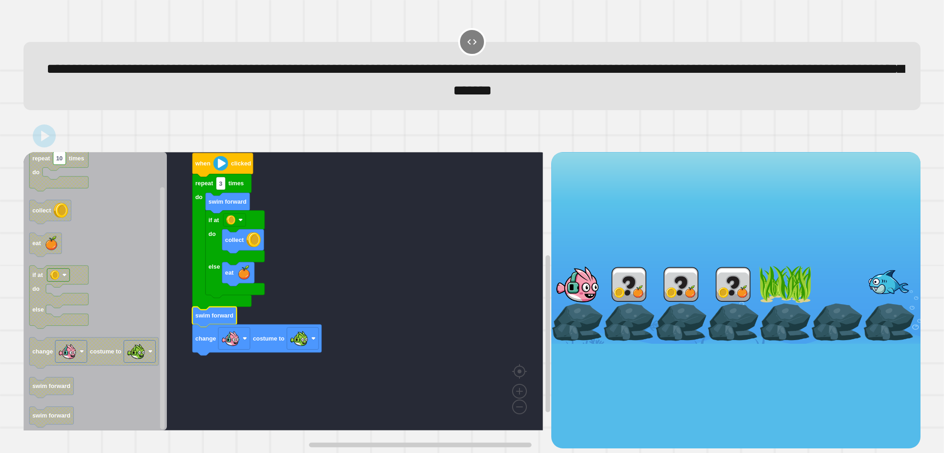
click at [551, 361] on div at bounding box center [735, 300] width 369 height 296
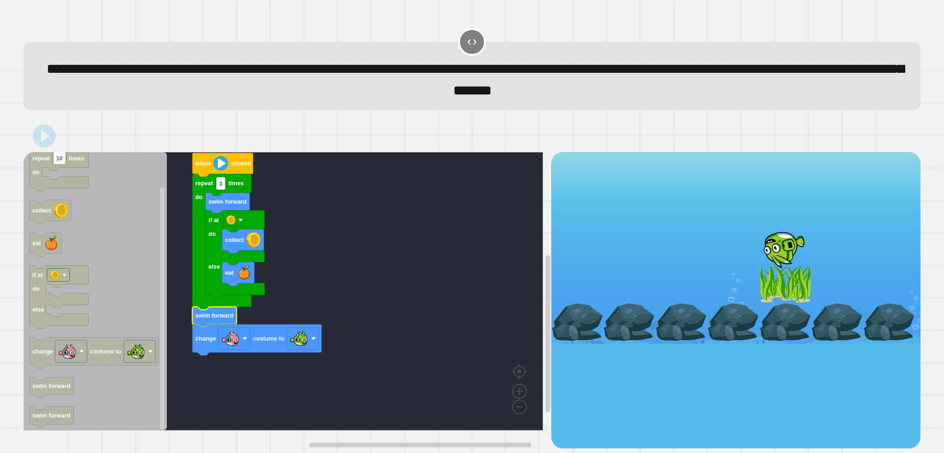
click at [614, 361] on div at bounding box center [735, 300] width 369 height 296
click at [614, 361] on div "Victory!!" at bounding box center [735, 300] width 369 height 296
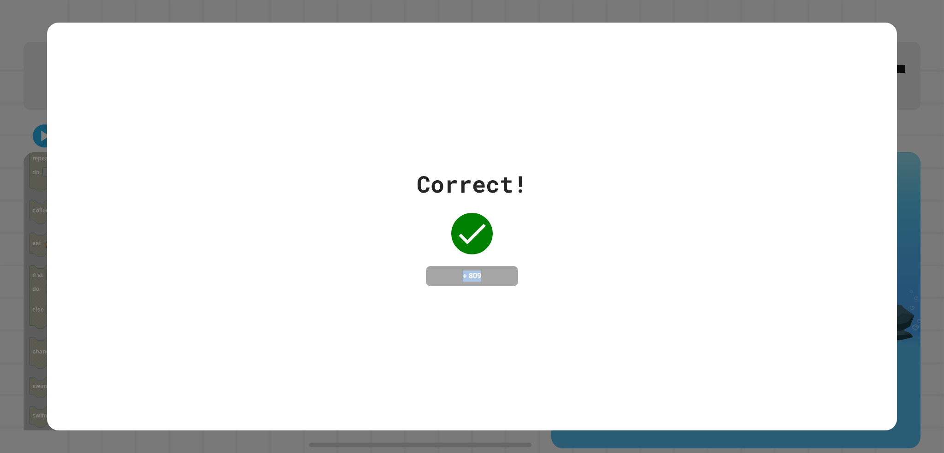
click at [614, 361] on div "Correct! + 809" at bounding box center [471, 227] width 849 height 408
click at [770, 310] on div "Correct! + 809" at bounding box center [471, 227] width 849 height 408
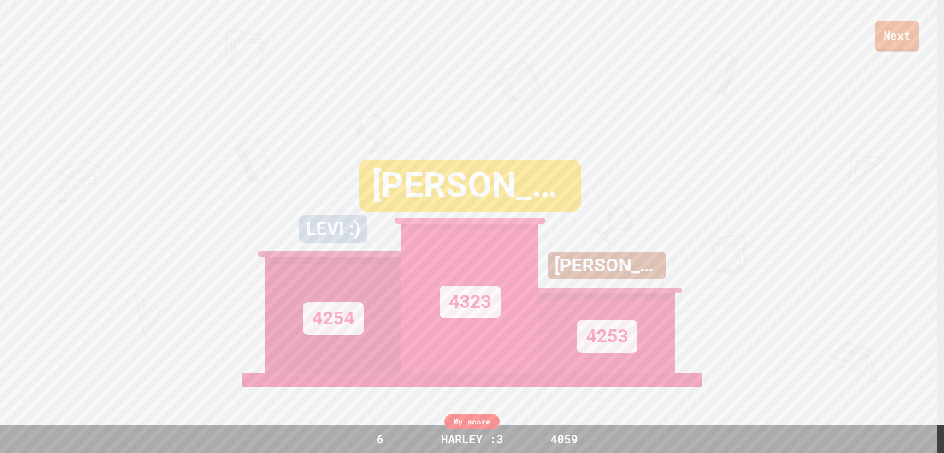
click at [909, 47] on link "Next" at bounding box center [897, 36] width 44 height 30
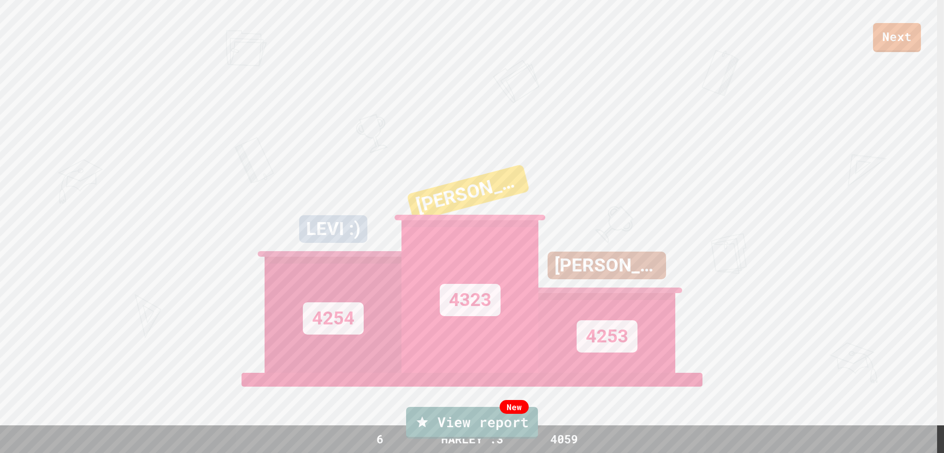
drag, startPoint x: 909, startPoint y: 47, endPoint x: 739, endPoint y: 38, distance: 169.9
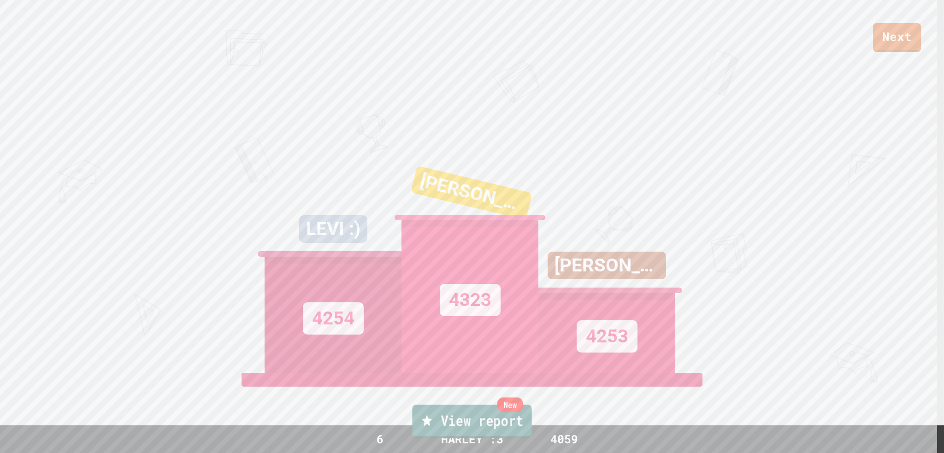
click at [431, 413] on link "New View report" at bounding box center [471, 421] width 119 height 33
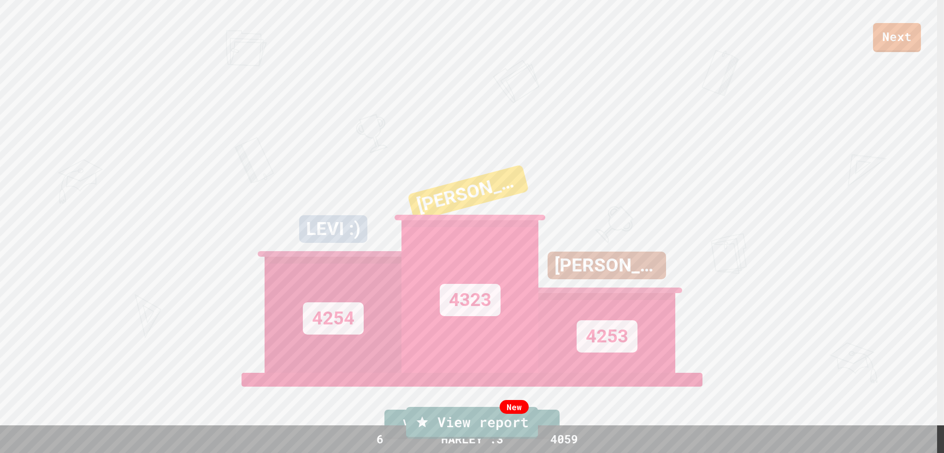
type textarea "**********"
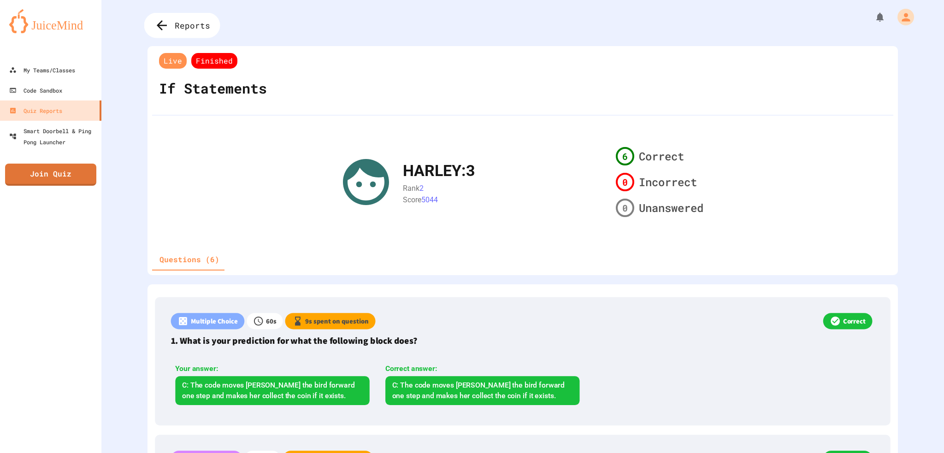
click at [166, 29] on icon at bounding box center [161, 25] width 15 height 15
